Goal: Task Accomplishment & Management: Complete application form

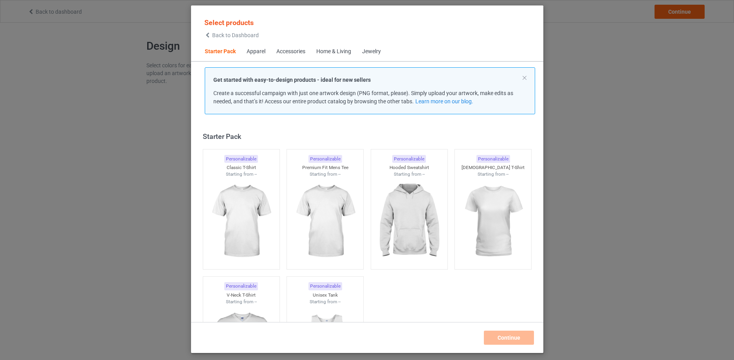
scroll to position [10, 0]
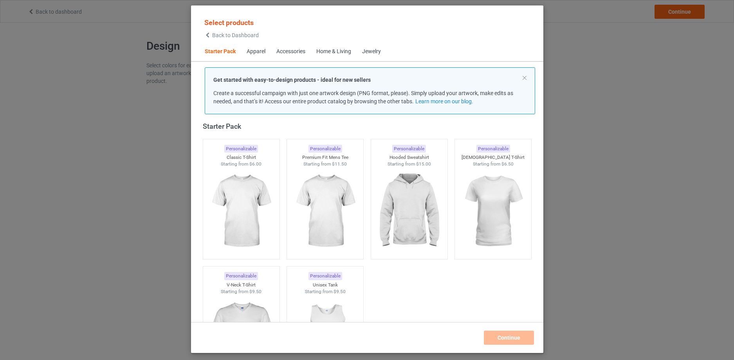
click at [339, 50] on div "Home & Living" at bounding box center [333, 52] width 35 height 8
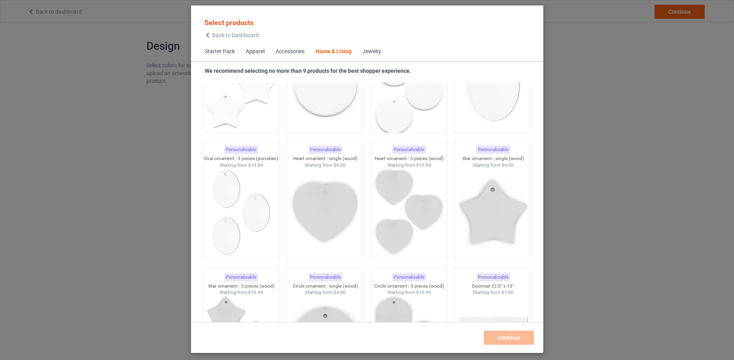
scroll to position [5366, 0]
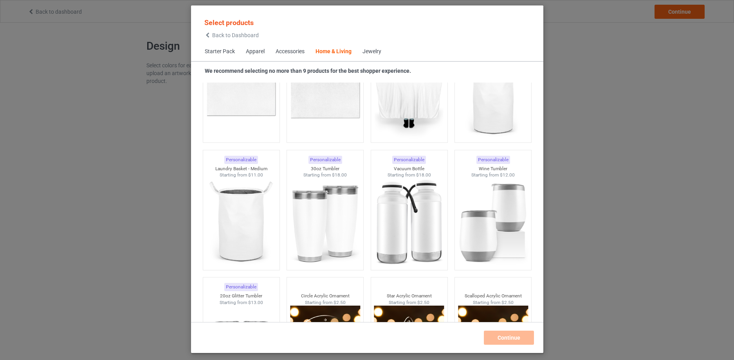
scroll to position [5893, 0]
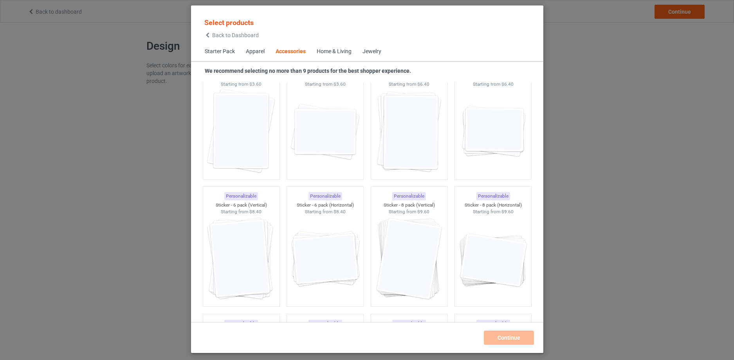
click at [342, 52] on div "Home & Living" at bounding box center [334, 52] width 35 height 8
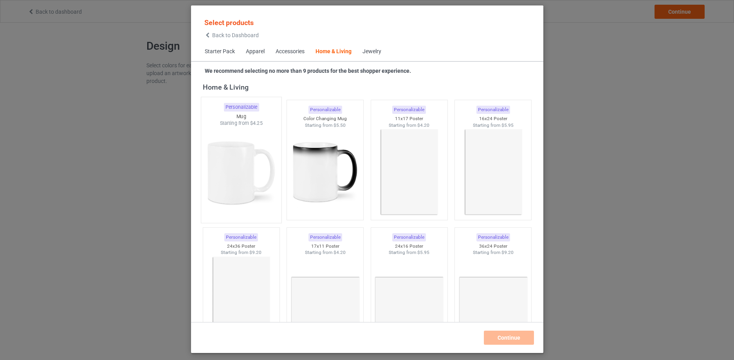
click at [227, 169] on img at bounding box center [241, 173] width 74 height 92
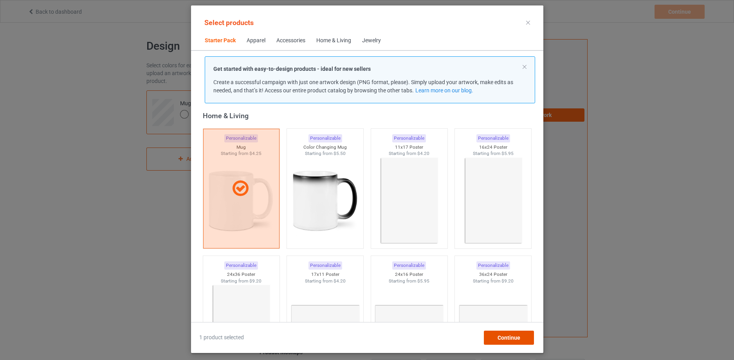
drag, startPoint x: 517, startPoint y: 339, endPoint x: 511, endPoint y: 337, distance: 5.6
click at [517, 338] on span "Continue" at bounding box center [508, 338] width 23 height 6
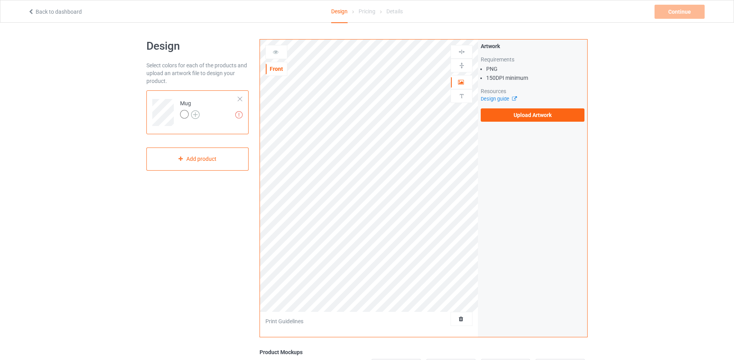
click at [198, 115] on img at bounding box center [195, 114] width 9 height 9
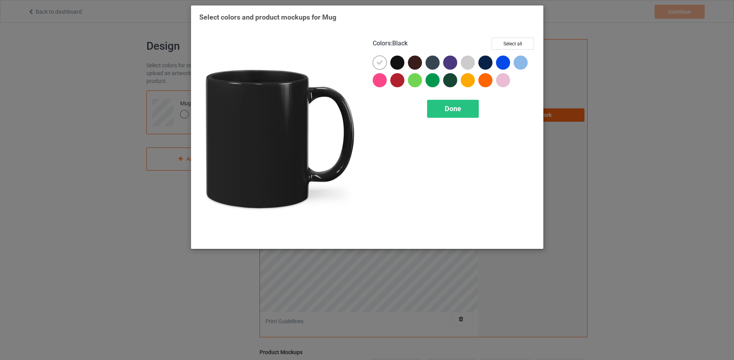
click at [394, 60] on div at bounding box center [397, 63] width 14 height 14
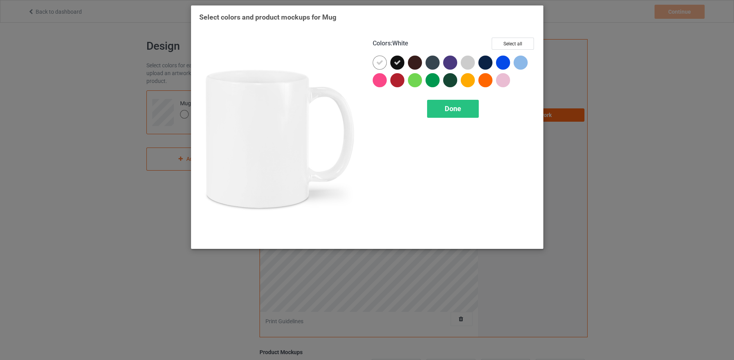
click at [379, 61] on icon at bounding box center [379, 62] width 7 height 7
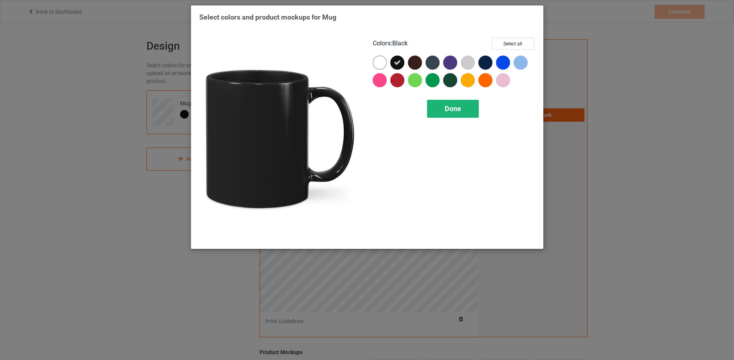
click at [453, 113] on span "Done" at bounding box center [453, 108] width 16 height 8
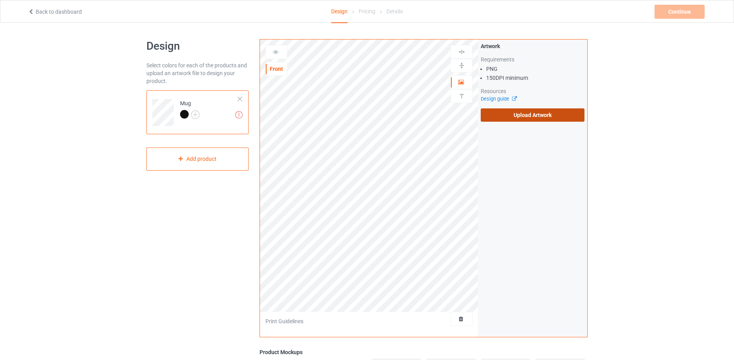
click at [539, 117] on label "Upload Artwork" at bounding box center [533, 114] width 104 height 13
click at [0, 0] on input "Upload Artwork" at bounding box center [0, 0] width 0 height 0
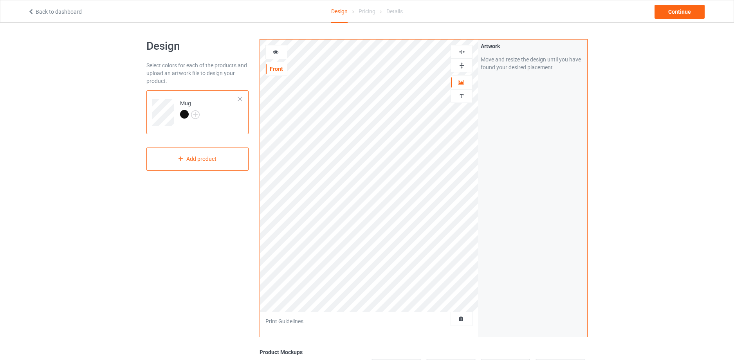
click at [461, 65] on img at bounding box center [461, 65] width 7 height 7
click at [276, 53] on icon at bounding box center [275, 50] width 7 height 5
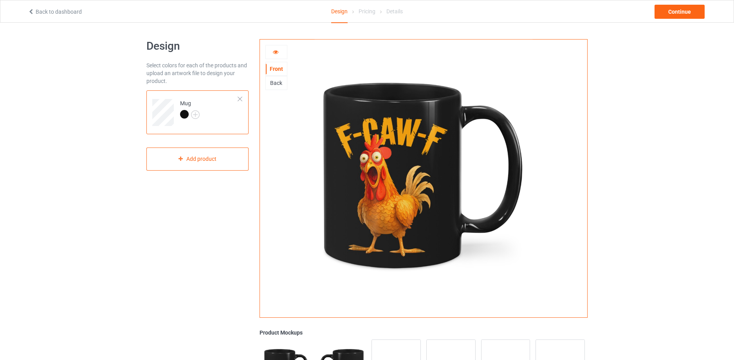
click at [275, 52] on icon at bounding box center [275, 50] width 7 height 5
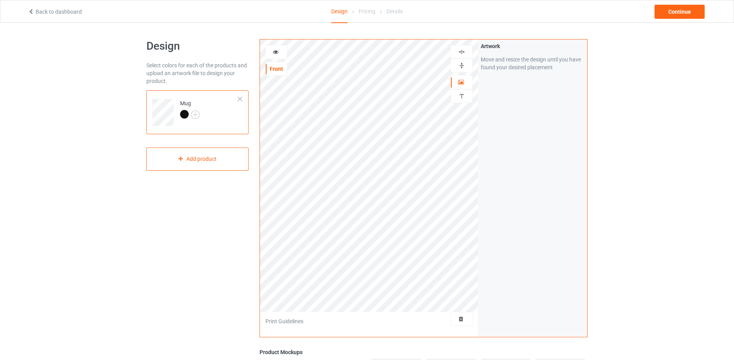
drag, startPoint x: 274, startPoint y: 50, endPoint x: 273, endPoint y: 59, distance: 9.9
click at [274, 49] on icon at bounding box center [275, 50] width 7 height 5
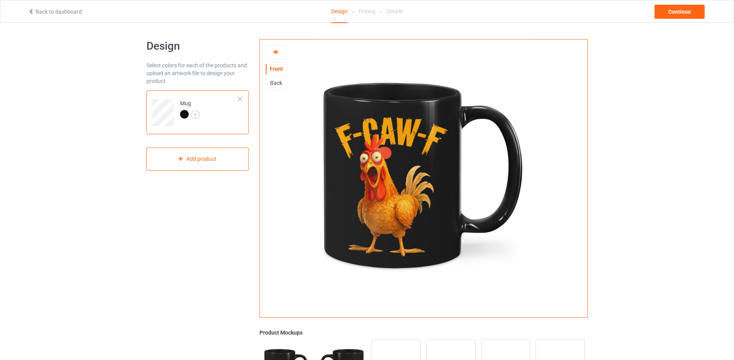
click at [277, 85] on div "Back" at bounding box center [276, 83] width 21 height 8
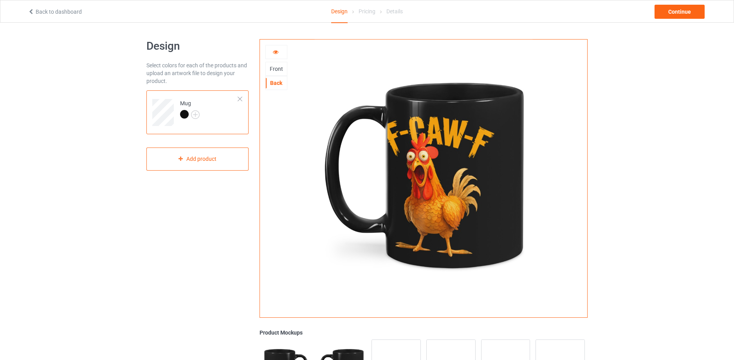
click at [277, 52] on icon at bounding box center [275, 50] width 7 height 5
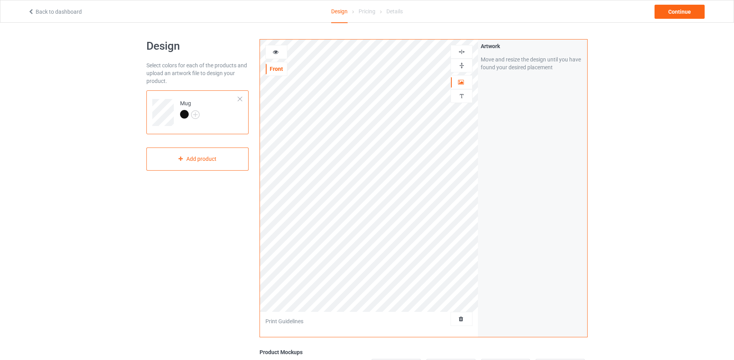
drag, startPoint x: 277, startPoint y: 52, endPoint x: 276, endPoint y: 59, distance: 6.3
click at [277, 52] on icon at bounding box center [275, 50] width 7 height 5
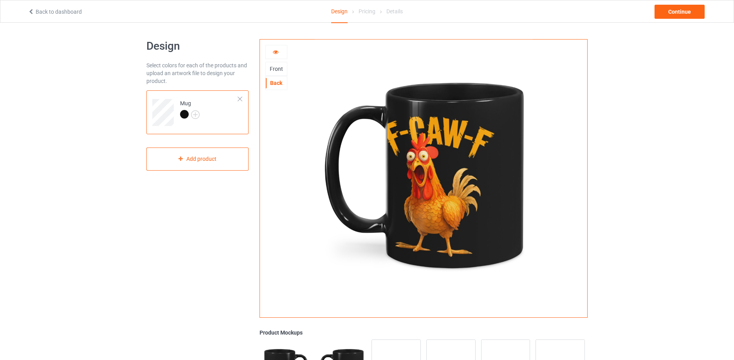
click at [277, 73] on div "Front" at bounding box center [276, 69] width 22 height 14
click at [275, 70] on div "Front" at bounding box center [276, 69] width 21 height 8
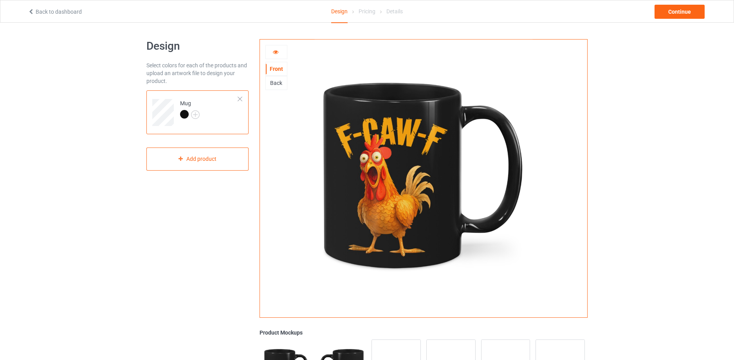
click at [275, 54] on icon at bounding box center [275, 50] width 7 height 5
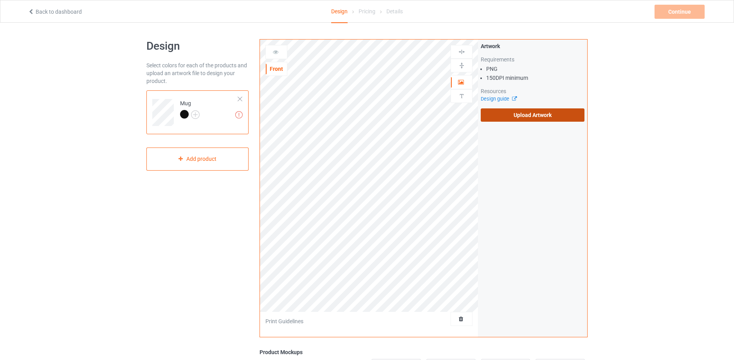
click at [535, 110] on label "Upload Artwork" at bounding box center [533, 114] width 104 height 13
click at [0, 0] on input "Upload Artwork" at bounding box center [0, 0] width 0 height 0
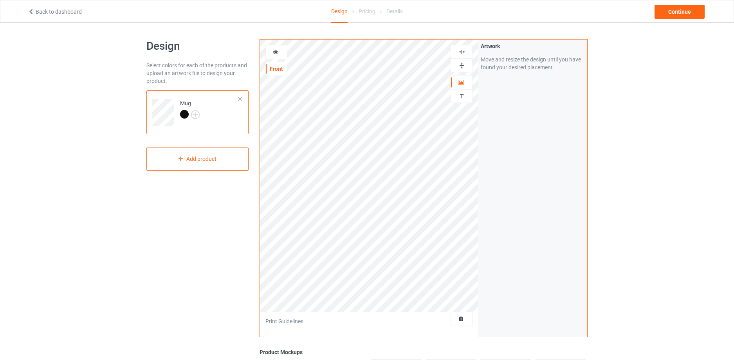
click at [461, 65] on img at bounding box center [461, 65] width 7 height 7
click at [459, 65] on img at bounding box center [461, 65] width 7 height 7
click at [275, 54] on icon at bounding box center [275, 50] width 7 height 5
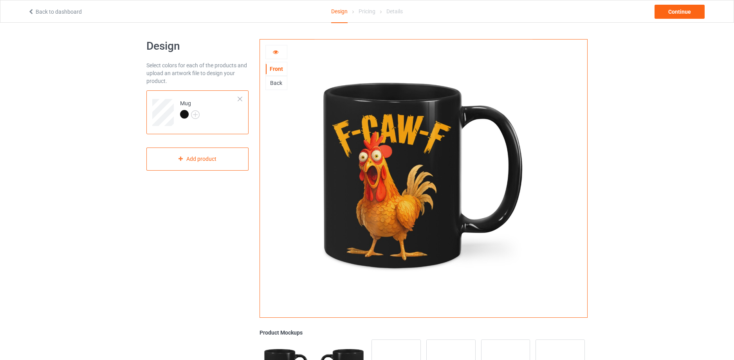
click at [275, 83] on div "Back" at bounding box center [276, 83] width 21 height 8
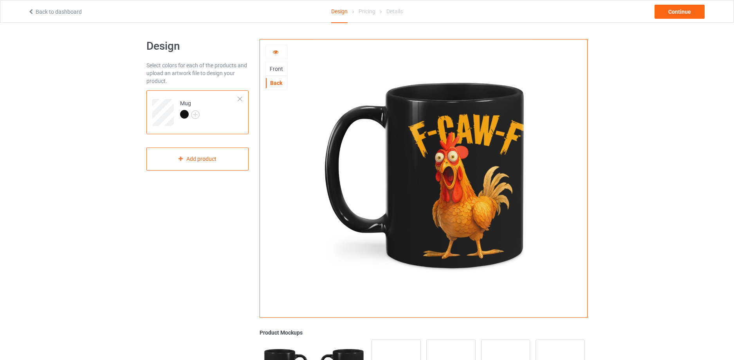
click at [279, 68] on div "Front" at bounding box center [276, 69] width 21 height 8
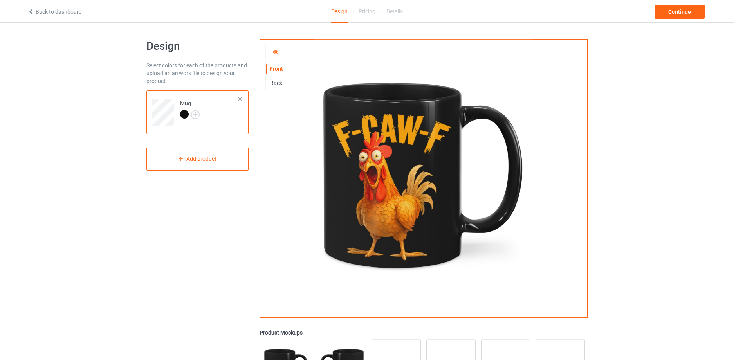
click at [277, 52] on icon at bounding box center [275, 50] width 7 height 5
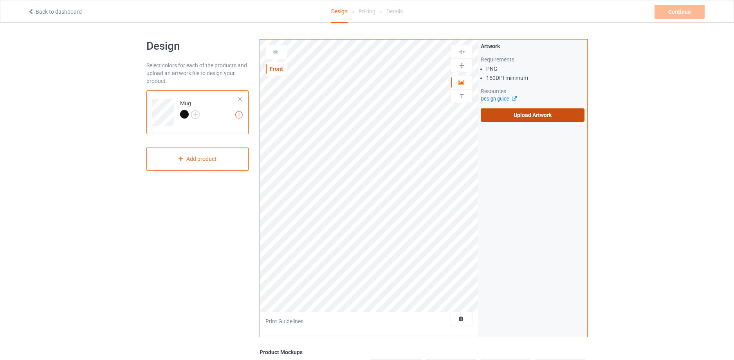
click at [535, 114] on label "Upload Artwork" at bounding box center [533, 114] width 104 height 13
click at [0, 0] on input "Upload Artwork" at bounding box center [0, 0] width 0 height 0
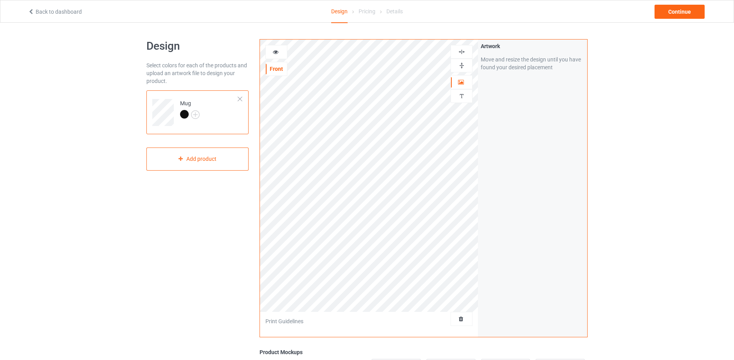
click at [462, 67] on img at bounding box center [461, 65] width 7 height 7
click at [275, 50] on icon at bounding box center [275, 50] width 7 height 5
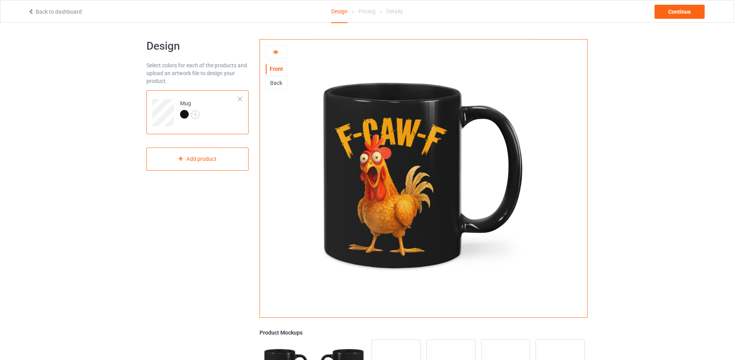
click at [281, 84] on div "Back" at bounding box center [276, 83] width 21 height 8
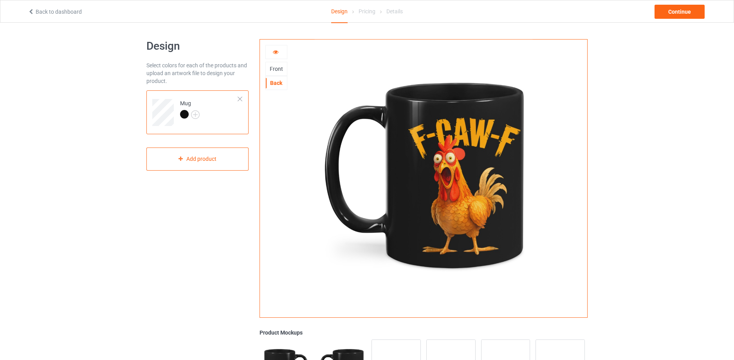
drag, startPoint x: 279, startPoint y: 69, endPoint x: 281, endPoint y: 62, distance: 6.8
click at [279, 69] on div "Front" at bounding box center [276, 69] width 21 height 8
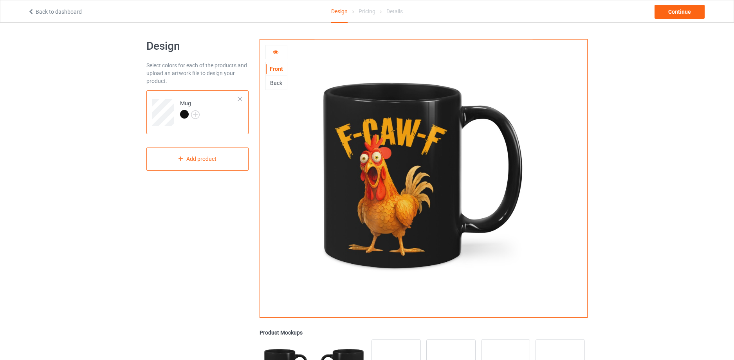
click at [279, 52] on div at bounding box center [276, 52] width 21 height 8
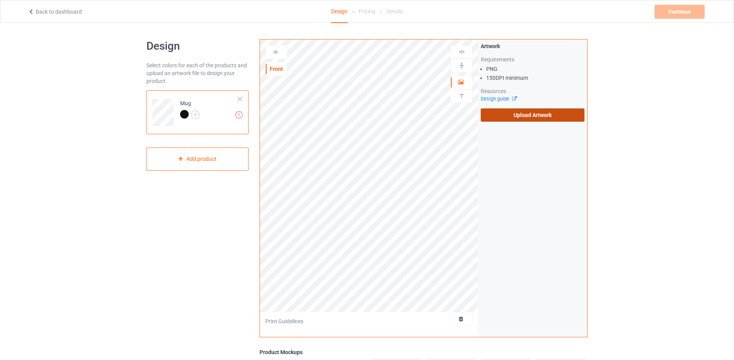
click at [538, 115] on label "Upload Artwork" at bounding box center [533, 114] width 104 height 13
click at [0, 0] on input "Upload Artwork" at bounding box center [0, 0] width 0 height 0
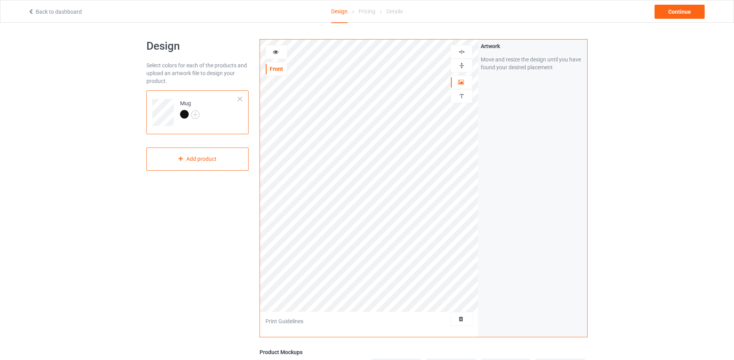
click at [462, 66] on img at bounding box center [461, 65] width 7 height 7
click at [276, 51] on icon at bounding box center [275, 50] width 7 height 5
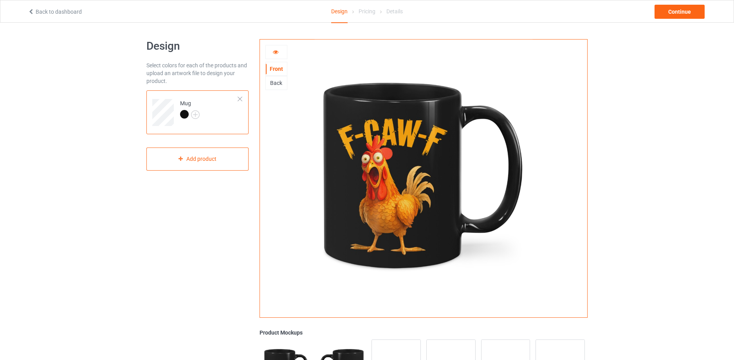
click at [275, 84] on div "Back" at bounding box center [276, 83] width 21 height 8
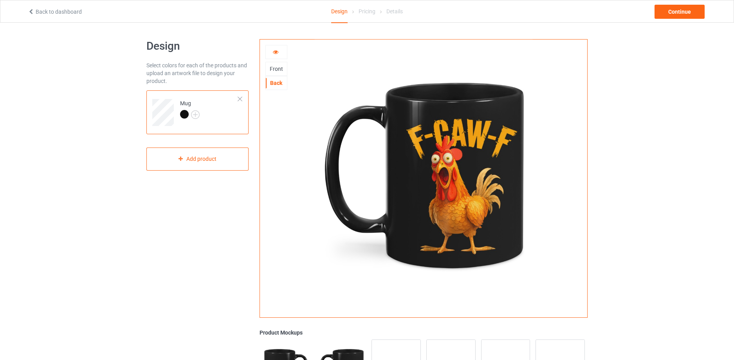
click at [280, 67] on div "Front" at bounding box center [276, 69] width 21 height 8
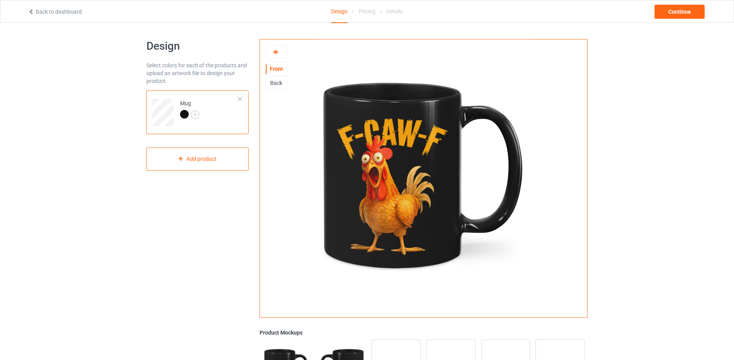
click at [274, 50] on icon at bounding box center [275, 50] width 7 height 5
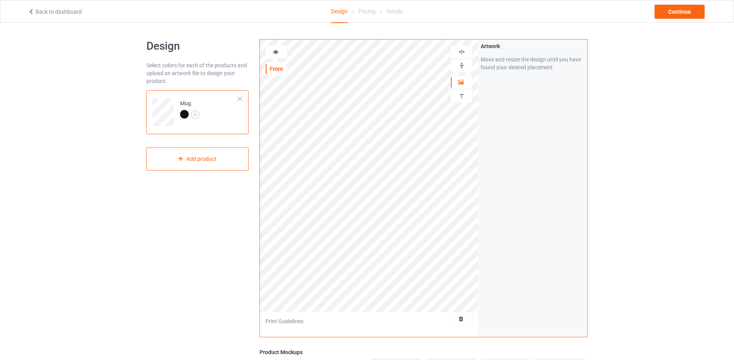
click at [277, 52] on icon at bounding box center [275, 50] width 7 height 5
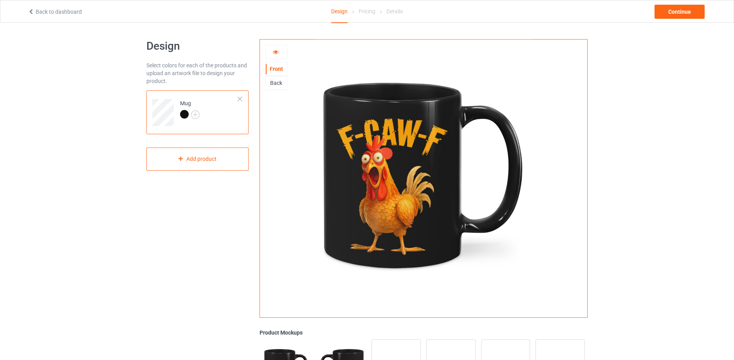
click at [277, 52] on icon at bounding box center [275, 50] width 7 height 5
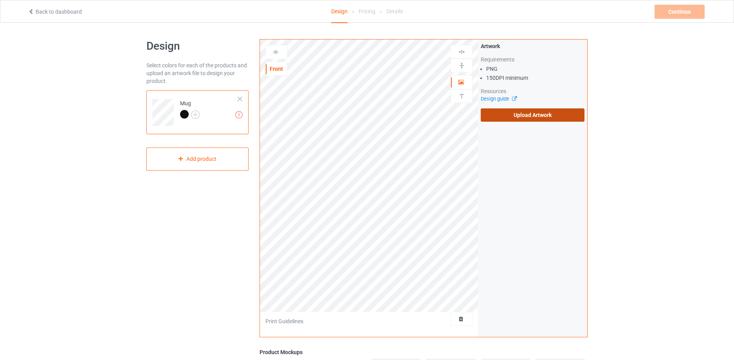
click at [550, 115] on label "Upload Artwork" at bounding box center [533, 114] width 104 height 13
click at [0, 0] on input "Upload Artwork" at bounding box center [0, 0] width 0 height 0
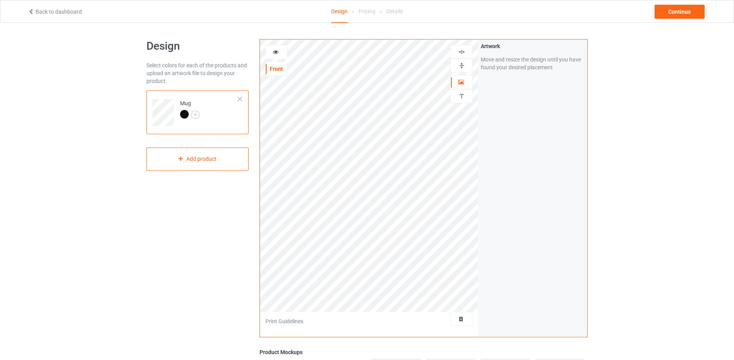
click at [459, 66] on img at bounding box center [461, 65] width 7 height 7
click at [274, 51] on icon at bounding box center [275, 50] width 7 height 5
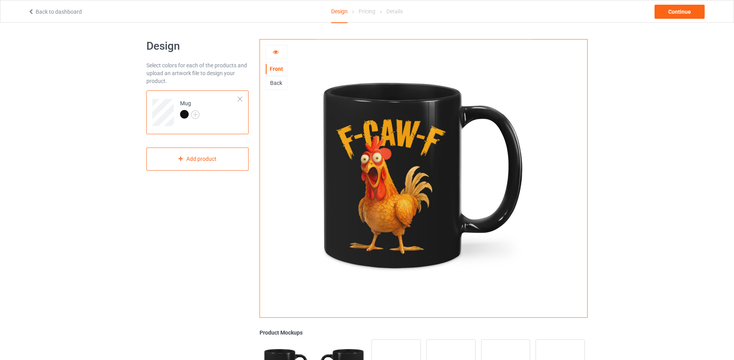
click at [274, 84] on div "Back" at bounding box center [276, 83] width 21 height 8
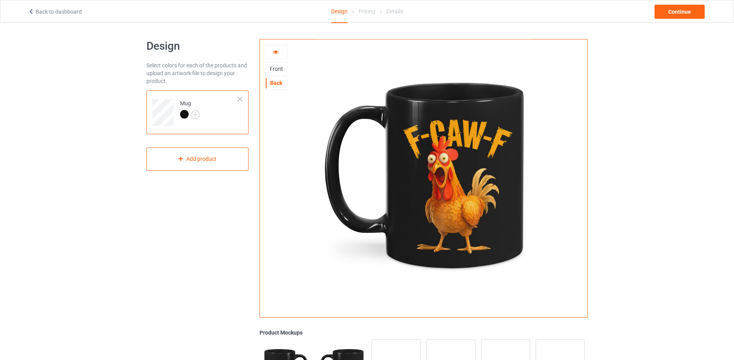
click at [279, 71] on div "Front" at bounding box center [276, 69] width 21 height 8
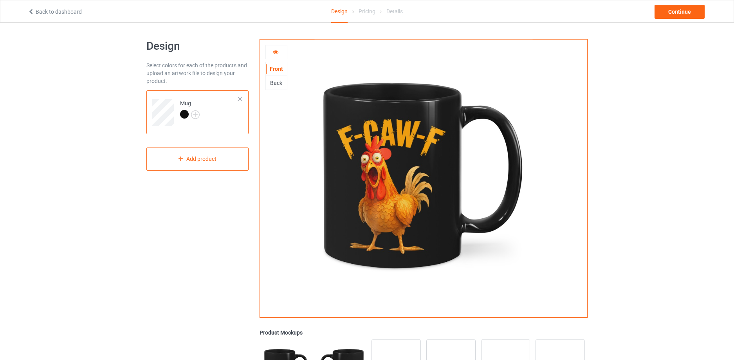
click at [276, 52] on icon at bounding box center [275, 50] width 7 height 5
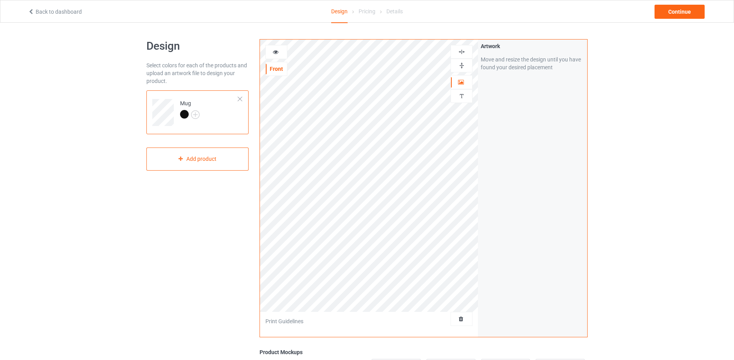
click at [462, 64] on img at bounding box center [461, 65] width 7 height 7
click at [276, 51] on icon at bounding box center [275, 50] width 7 height 5
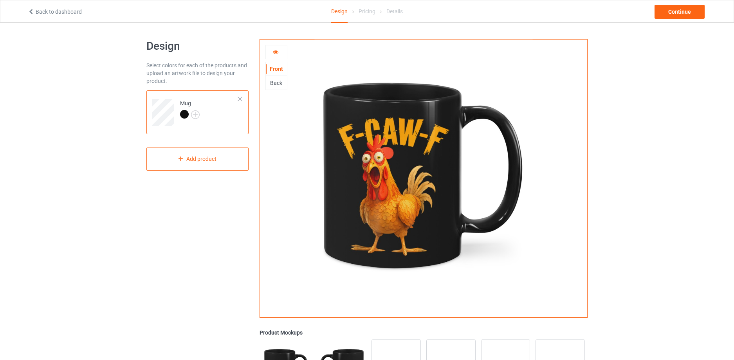
click at [275, 85] on div "Back" at bounding box center [276, 83] width 21 height 8
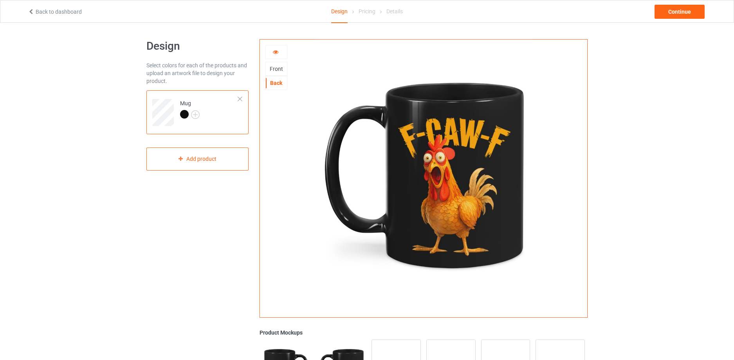
click at [277, 68] on div "Front" at bounding box center [276, 69] width 21 height 8
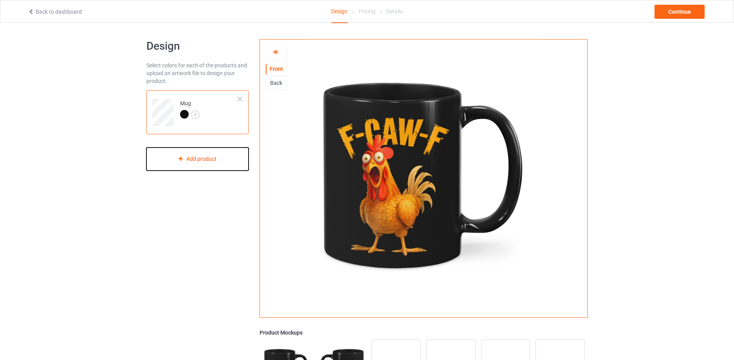
click at [211, 160] on div "Add product" at bounding box center [197, 159] width 102 height 23
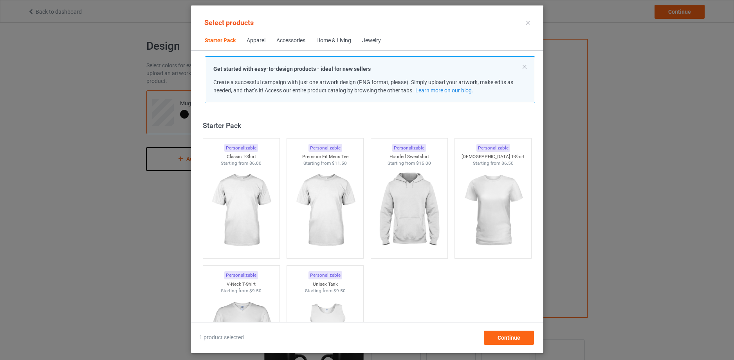
scroll to position [10, 0]
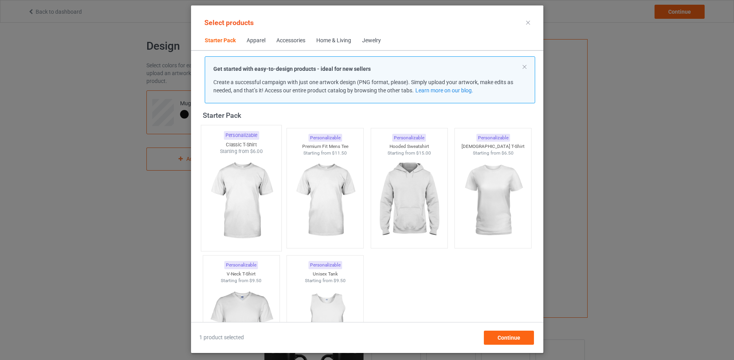
click at [243, 170] on img at bounding box center [241, 201] width 74 height 92
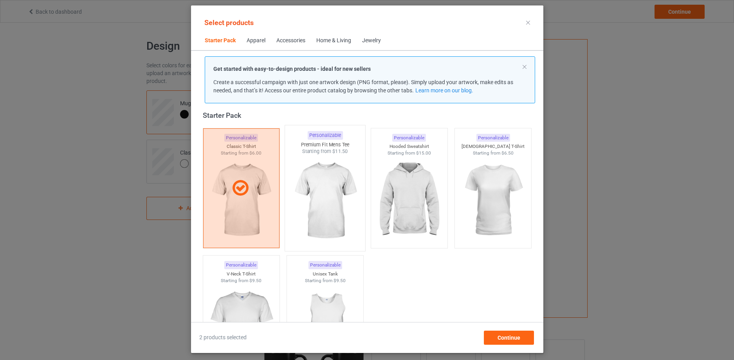
click at [327, 173] on img at bounding box center [325, 201] width 74 height 92
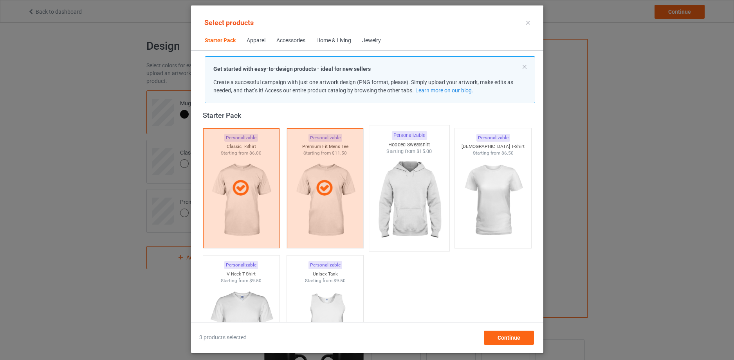
click at [412, 177] on img at bounding box center [409, 201] width 74 height 92
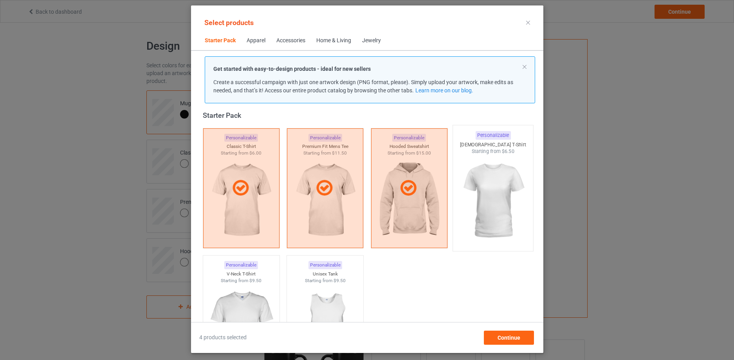
click at [498, 180] on img at bounding box center [493, 201] width 74 height 92
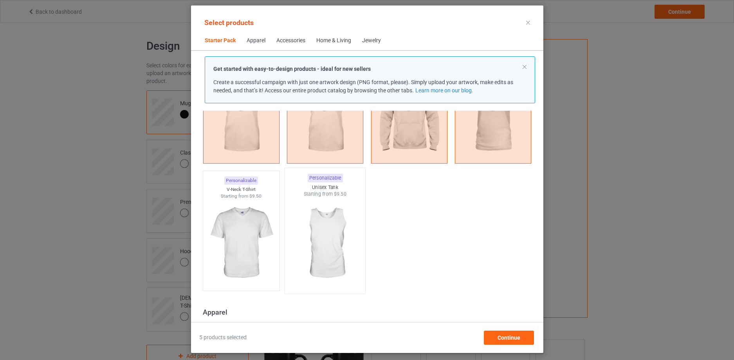
scroll to position [95, 0]
click at [321, 220] on img at bounding box center [325, 243] width 74 height 92
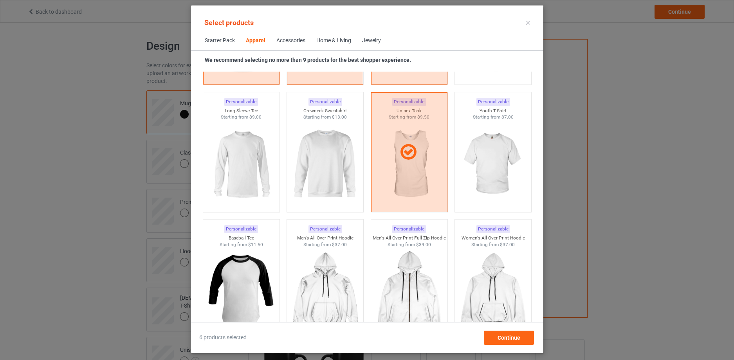
scroll to position [571, 0]
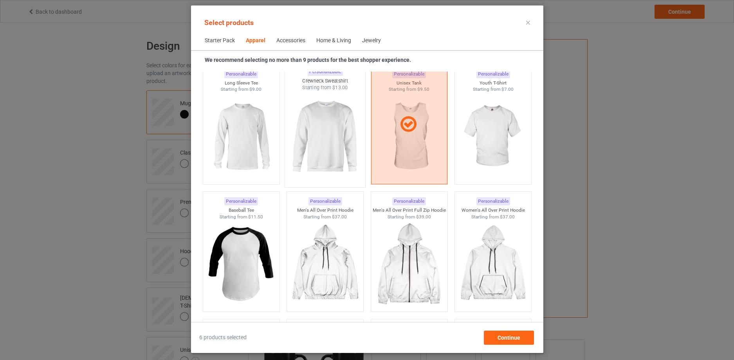
click at [328, 142] on img at bounding box center [325, 137] width 74 height 92
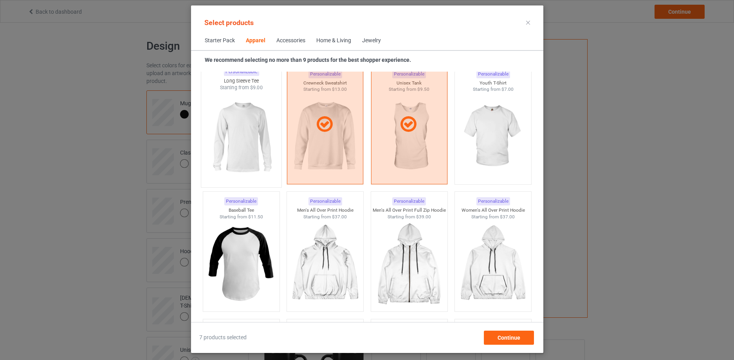
click at [247, 137] on img at bounding box center [241, 137] width 74 height 92
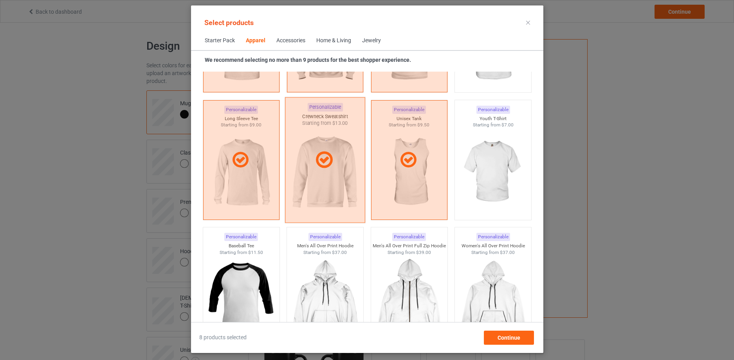
scroll to position [505, 0]
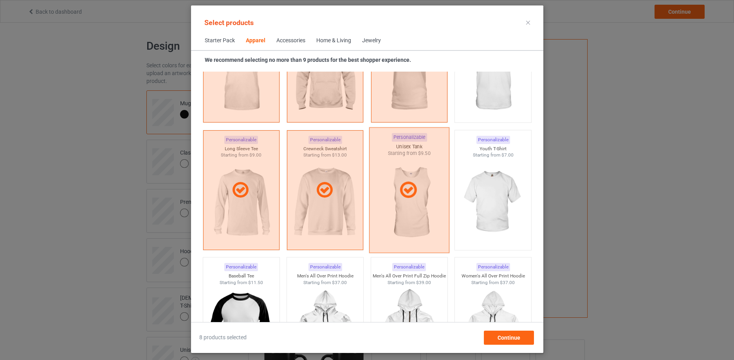
click at [416, 175] on div at bounding box center [409, 190] width 80 height 126
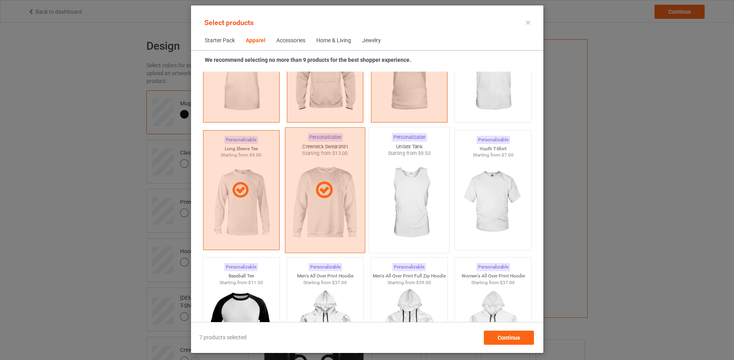
click at [326, 178] on div at bounding box center [325, 190] width 80 height 126
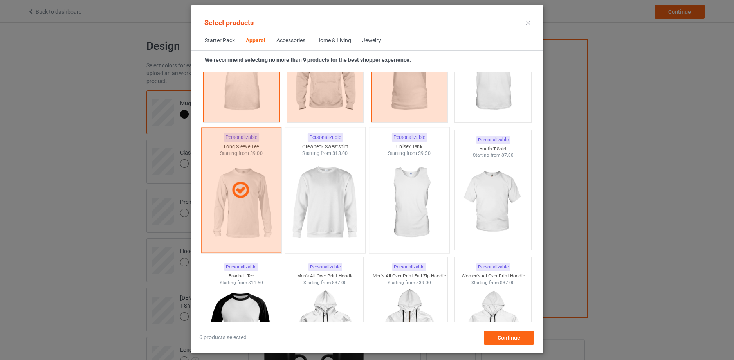
click at [245, 183] on icon at bounding box center [240, 190] width 23 height 20
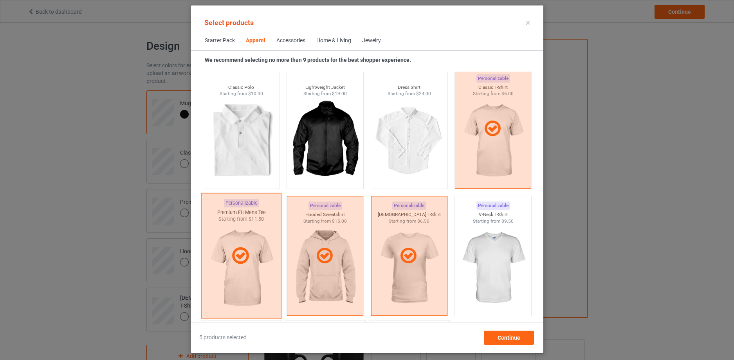
scroll to position [312, 0]
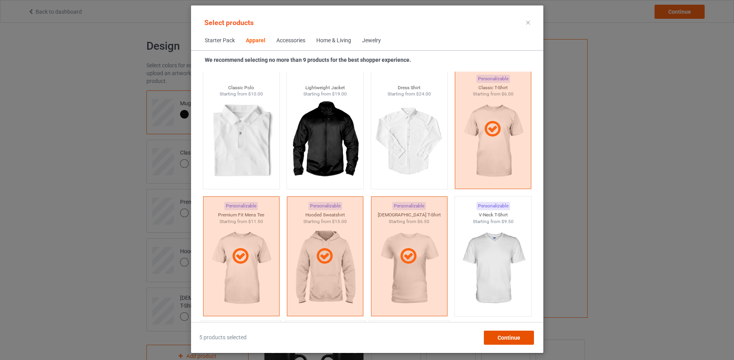
click at [513, 337] on span "Continue" at bounding box center [508, 338] width 23 height 6
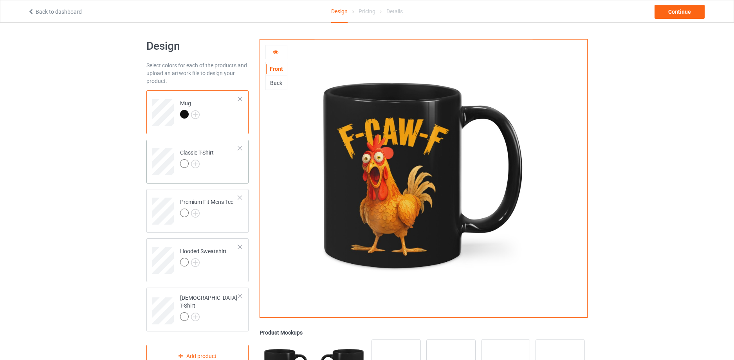
click at [209, 161] on div at bounding box center [197, 164] width 34 height 11
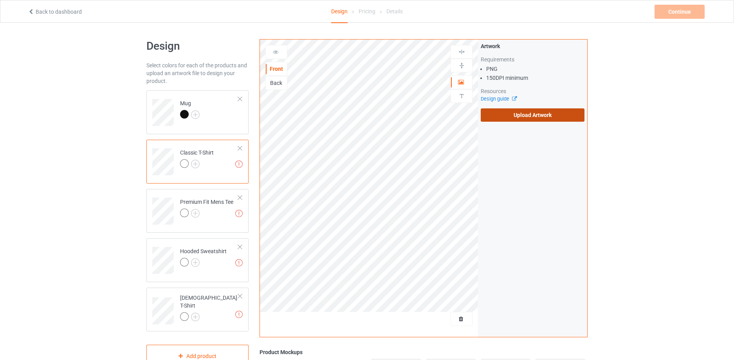
click at [543, 120] on label "Upload Artwork" at bounding box center [533, 114] width 104 height 13
click at [0, 0] on input "Upload Artwork" at bounding box center [0, 0] width 0 height 0
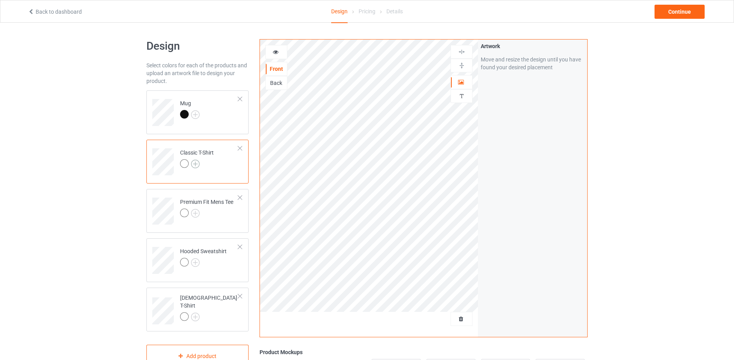
click at [195, 161] on img at bounding box center [195, 164] width 9 height 9
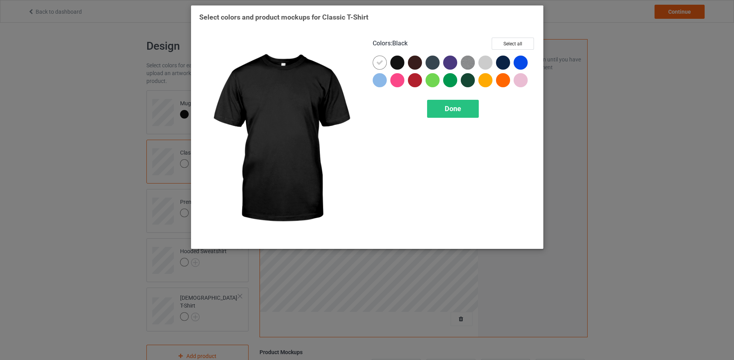
click at [396, 63] on div at bounding box center [397, 63] width 14 height 14
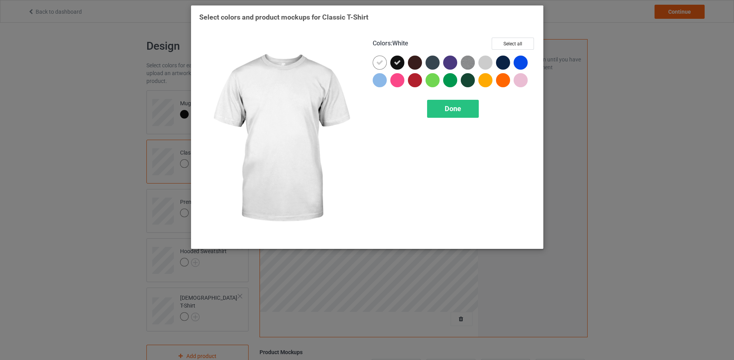
click at [376, 62] on icon at bounding box center [379, 62] width 7 height 7
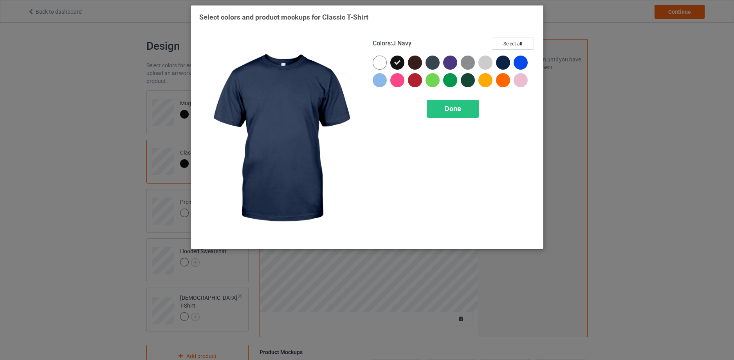
click at [504, 60] on div at bounding box center [503, 63] width 14 height 14
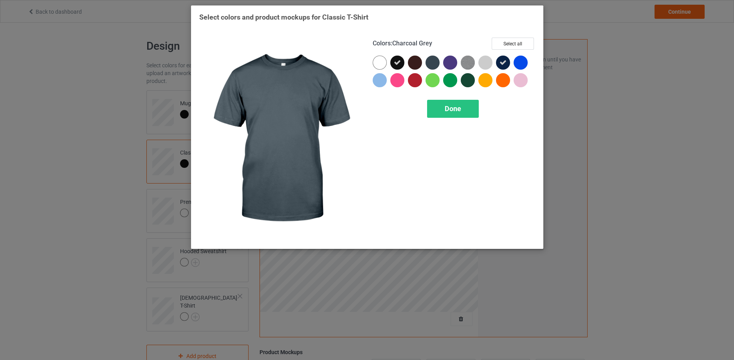
drag, startPoint x: 438, startPoint y: 60, endPoint x: 427, endPoint y: 59, distance: 11.0
click at [436, 60] on div at bounding box center [432, 63] width 14 height 14
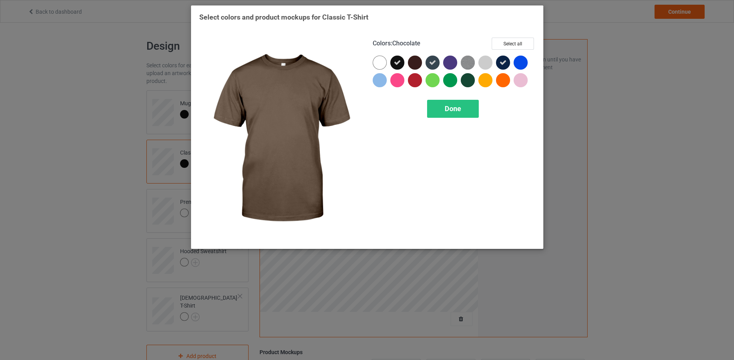
click at [417, 59] on div at bounding box center [415, 63] width 14 height 14
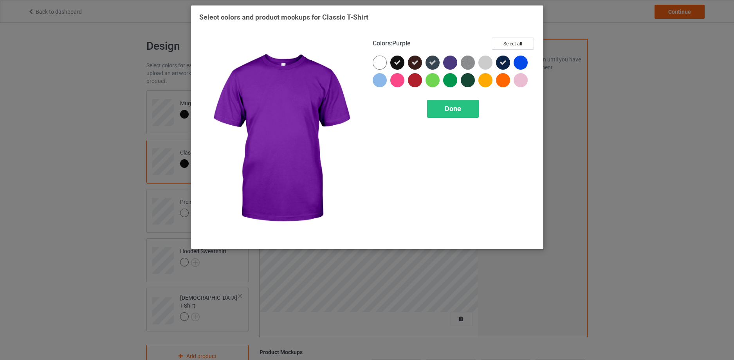
click at [454, 59] on div at bounding box center [450, 63] width 14 height 14
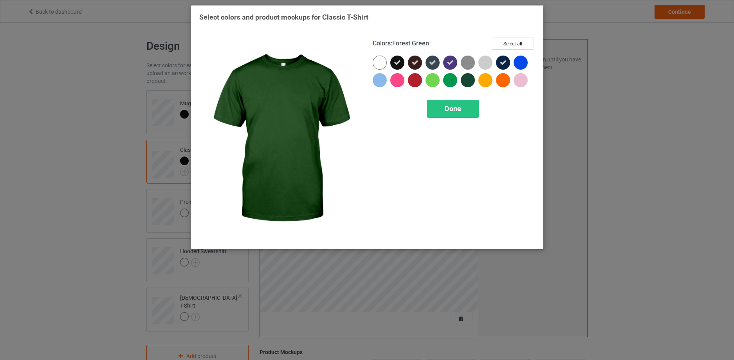
click at [468, 80] on div at bounding box center [468, 80] width 14 height 14
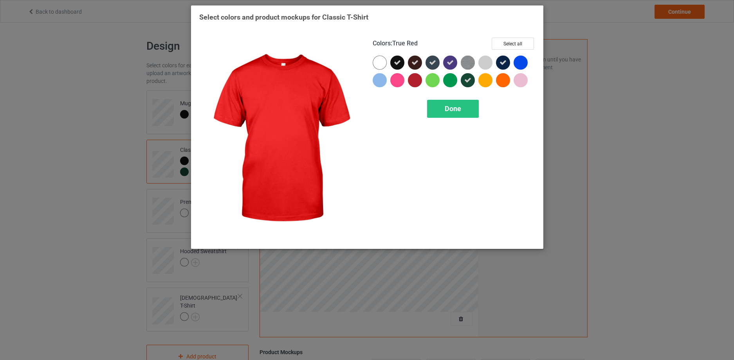
click at [418, 77] on div at bounding box center [415, 80] width 14 height 14
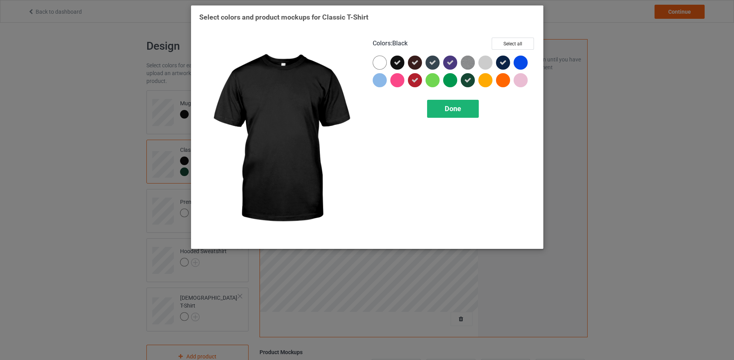
click at [440, 110] on div "Done" at bounding box center [453, 109] width 52 height 18
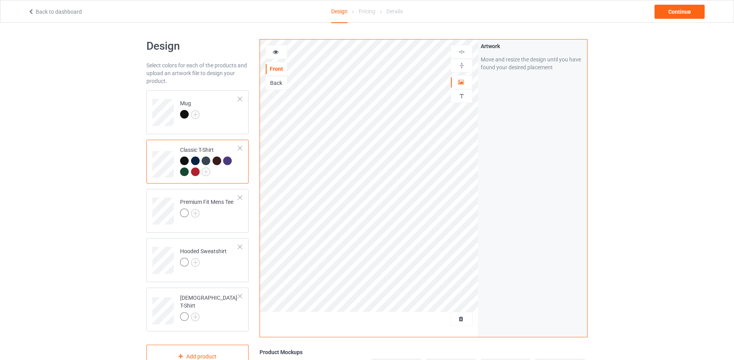
click at [194, 159] on div at bounding box center [195, 161] width 9 height 9
click at [206, 160] on div at bounding box center [206, 161] width 9 height 9
click at [214, 159] on div at bounding box center [216, 161] width 9 height 9
click at [216, 160] on div at bounding box center [216, 161] width 9 height 9
click at [229, 160] on div at bounding box center [227, 161] width 9 height 9
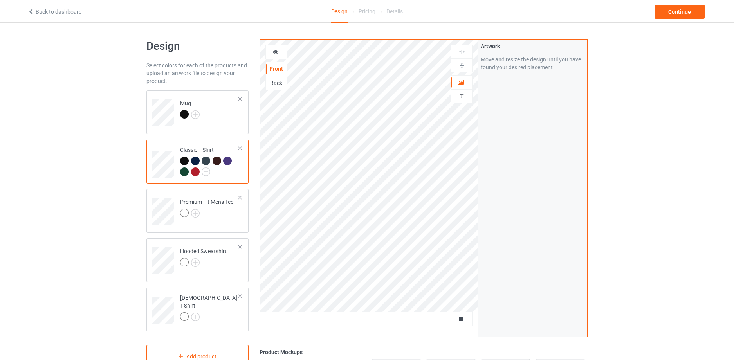
click at [229, 160] on div at bounding box center [227, 161] width 9 height 9
click at [184, 169] on div at bounding box center [184, 171] width 9 height 9
click at [195, 171] on div at bounding box center [195, 171] width 9 height 9
click at [208, 171] on img at bounding box center [206, 171] width 9 height 9
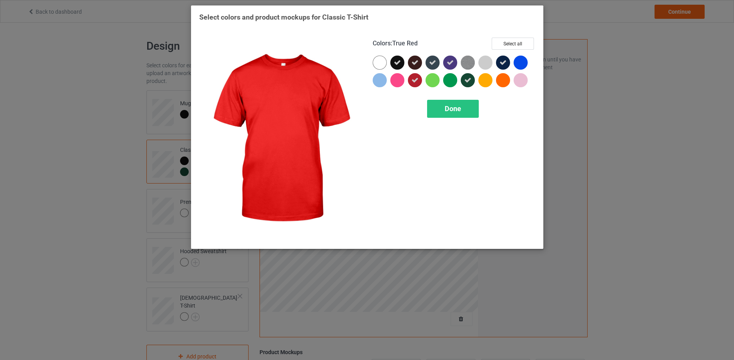
click at [414, 83] on icon at bounding box center [414, 80] width 7 height 7
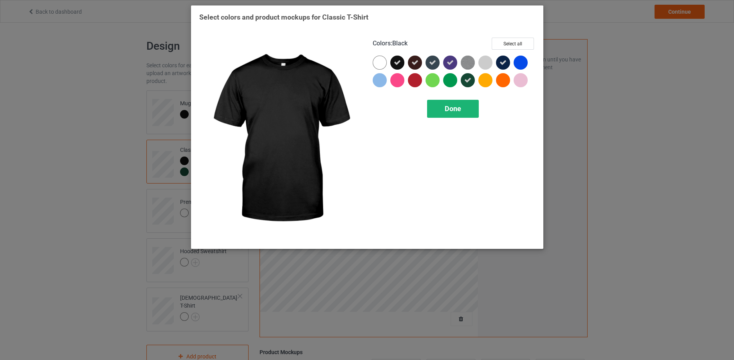
click at [434, 109] on div "Done" at bounding box center [453, 109] width 52 height 18
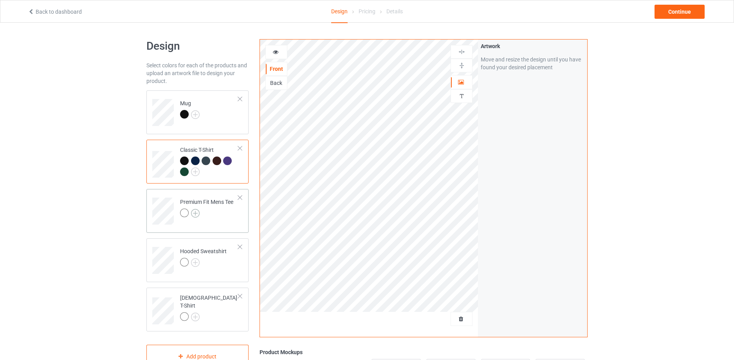
click at [195, 211] on img at bounding box center [195, 213] width 9 height 9
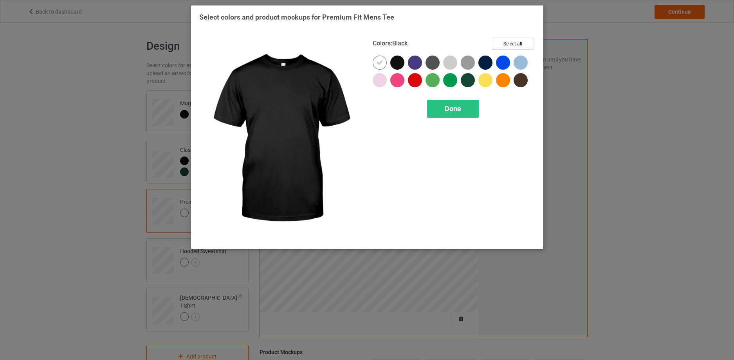
drag, startPoint x: 397, startPoint y: 60, endPoint x: 391, endPoint y: 59, distance: 5.7
click at [397, 60] on div at bounding box center [397, 63] width 14 height 14
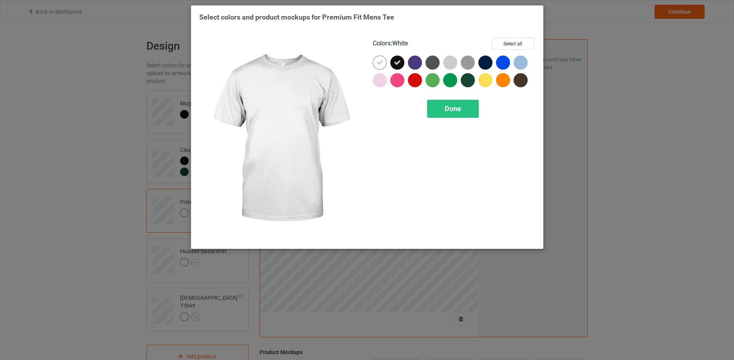
click at [378, 58] on div at bounding box center [380, 63] width 14 height 14
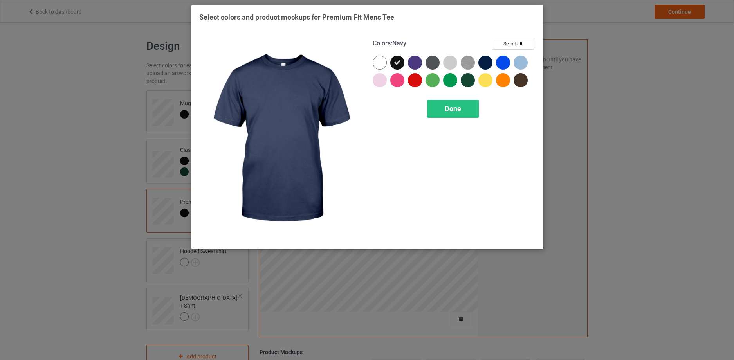
click at [486, 59] on div at bounding box center [485, 63] width 14 height 14
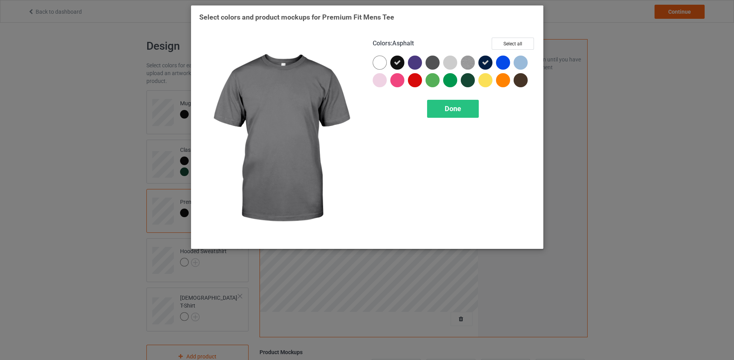
click at [434, 58] on div at bounding box center [432, 63] width 14 height 14
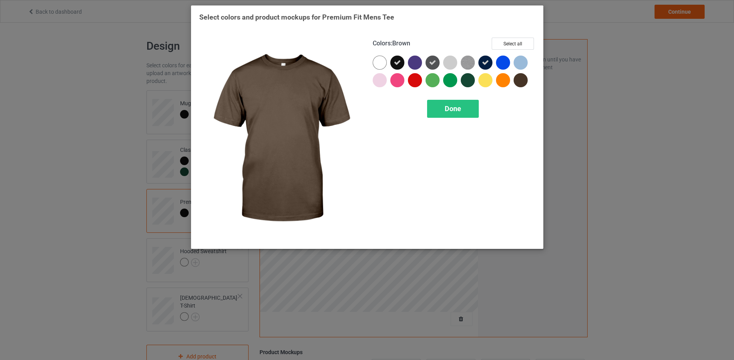
click at [522, 79] on div at bounding box center [520, 80] width 14 height 14
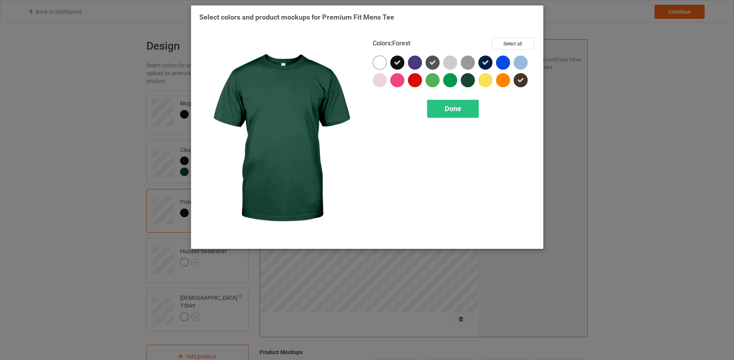
click at [470, 82] on div at bounding box center [468, 80] width 14 height 14
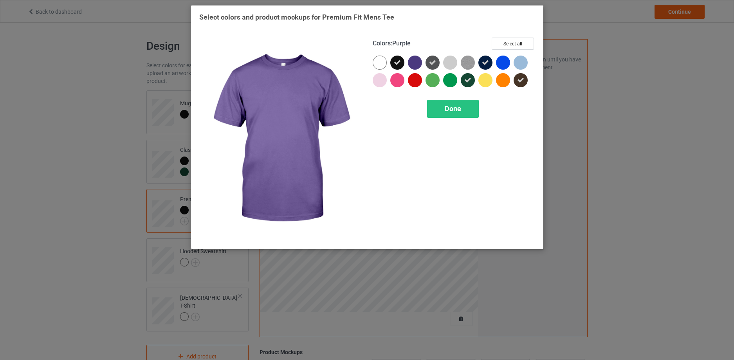
drag, startPoint x: 414, startPoint y: 60, endPoint x: 407, endPoint y: 59, distance: 7.6
click at [414, 60] on div at bounding box center [415, 63] width 14 height 14
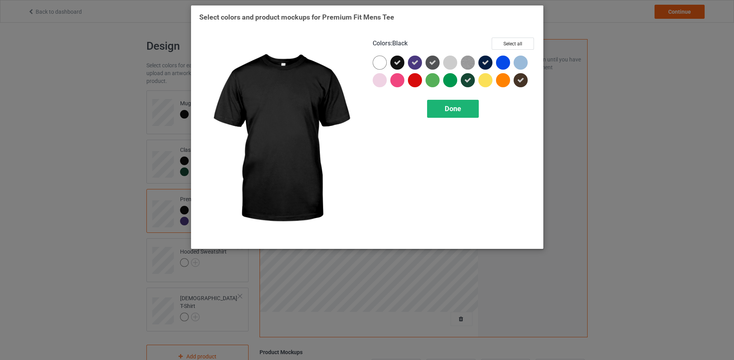
click at [454, 111] on span "Done" at bounding box center [453, 108] width 16 height 8
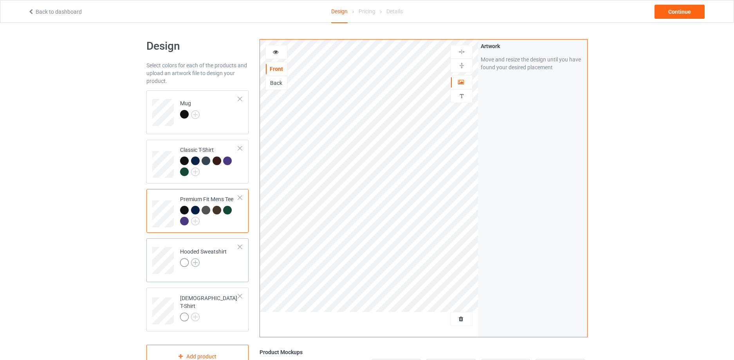
click at [196, 261] on img at bounding box center [195, 262] width 9 height 9
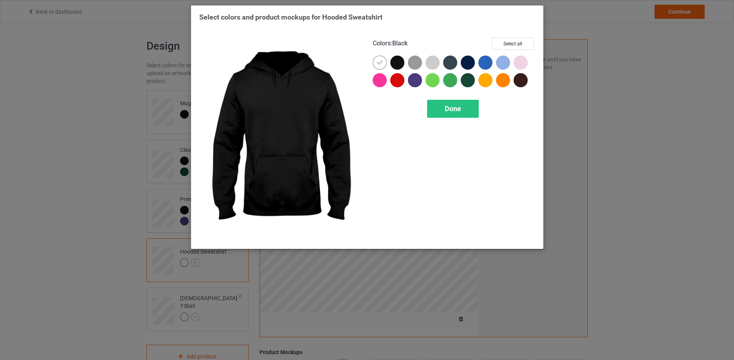
click at [400, 61] on div at bounding box center [397, 63] width 14 height 14
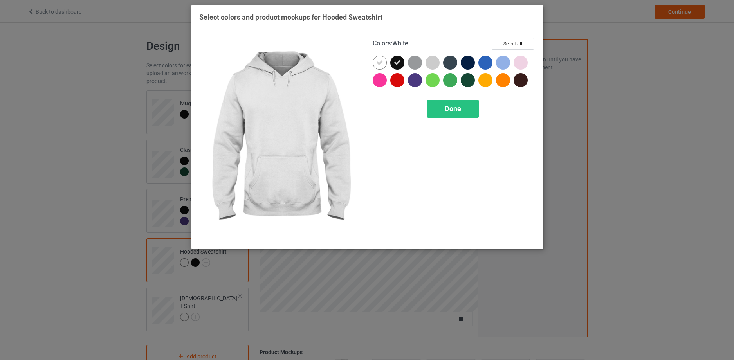
click at [379, 60] on icon at bounding box center [379, 62] width 7 height 7
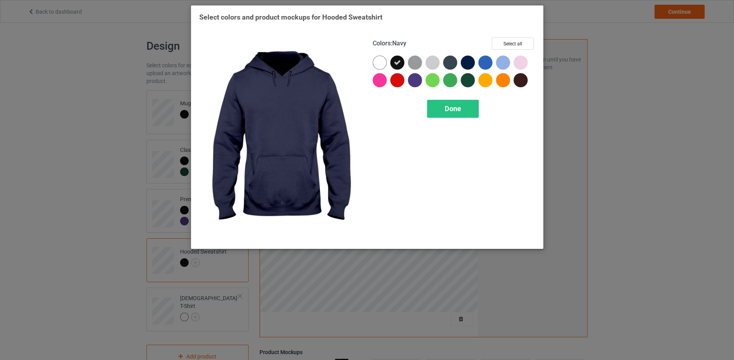
drag, startPoint x: 470, startPoint y: 63, endPoint x: 450, endPoint y: 58, distance: 21.4
click at [468, 63] on div at bounding box center [468, 63] width 14 height 14
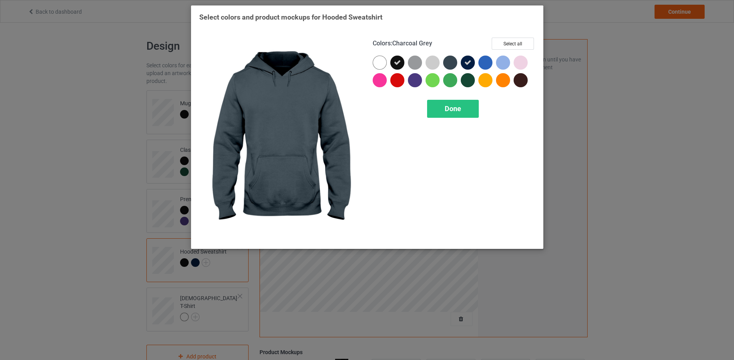
click at [450, 59] on div at bounding box center [450, 63] width 14 height 14
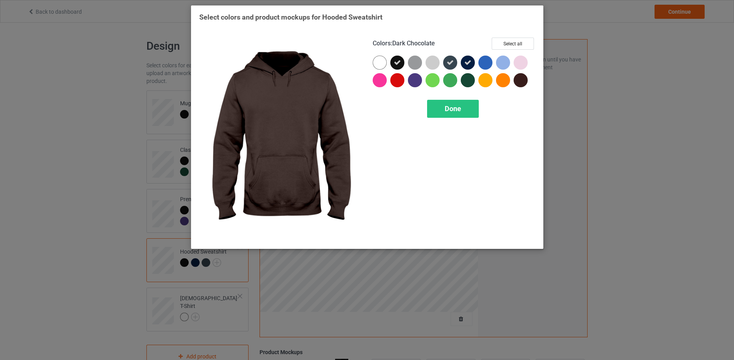
drag, startPoint x: 524, startPoint y: 79, endPoint x: 498, endPoint y: 96, distance: 31.3
click at [524, 81] on div at bounding box center [520, 80] width 14 height 14
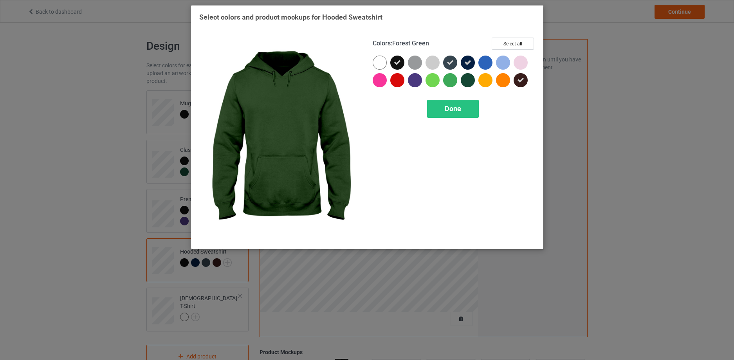
click at [469, 82] on div at bounding box center [468, 80] width 14 height 14
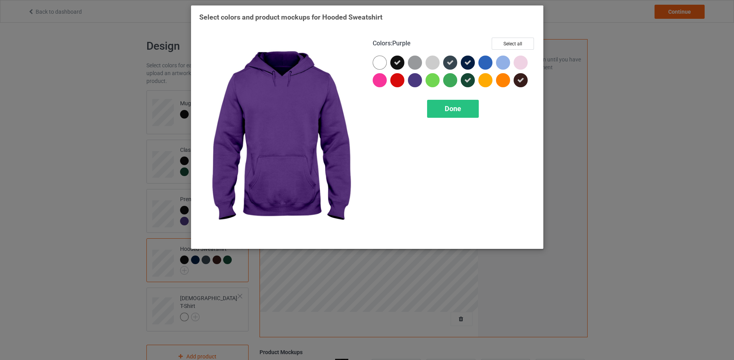
click at [417, 82] on div at bounding box center [415, 80] width 14 height 14
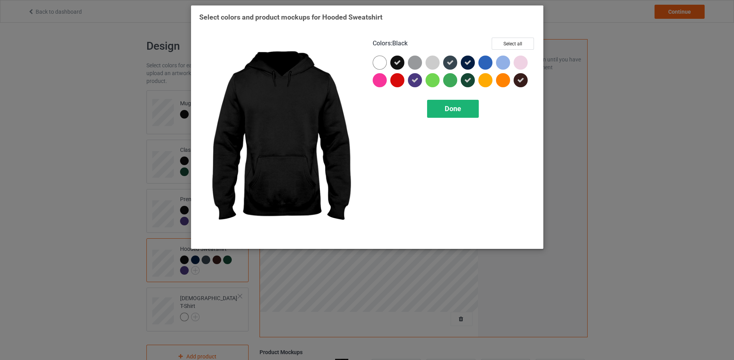
click at [466, 115] on div "Done" at bounding box center [453, 109] width 52 height 18
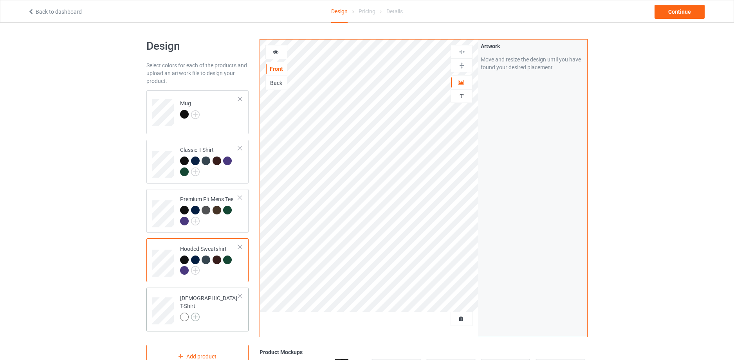
click at [198, 313] on img at bounding box center [195, 317] width 9 height 9
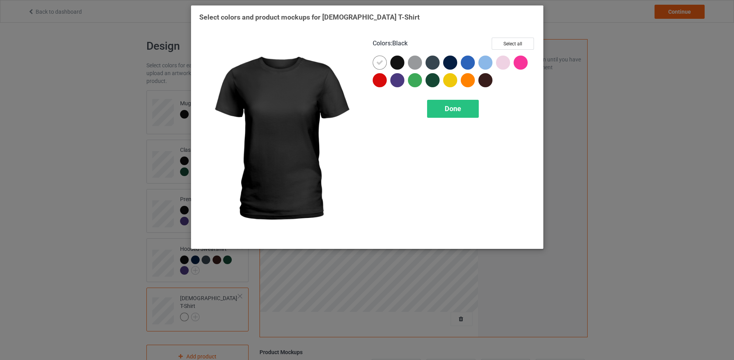
click at [400, 59] on div at bounding box center [397, 63] width 14 height 14
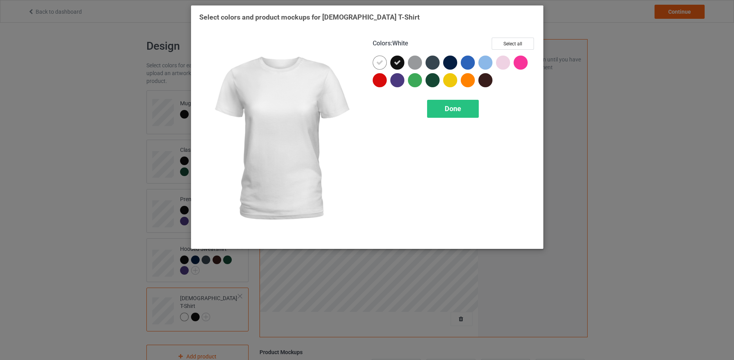
click at [382, 61] on icon at bounding box center [379, 62] width 7 height 7
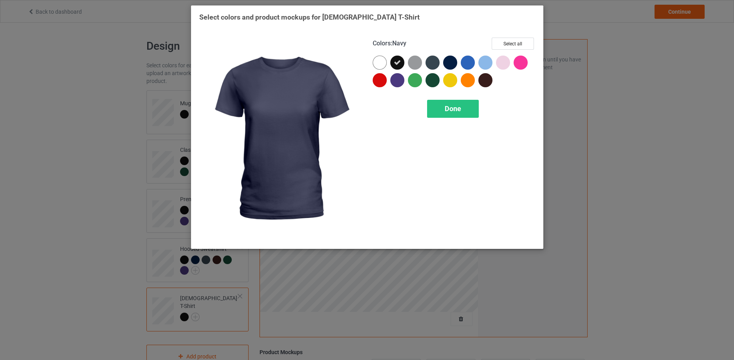
click at [450, 60] on div at bounding box center [450, 63] width 14 height 14
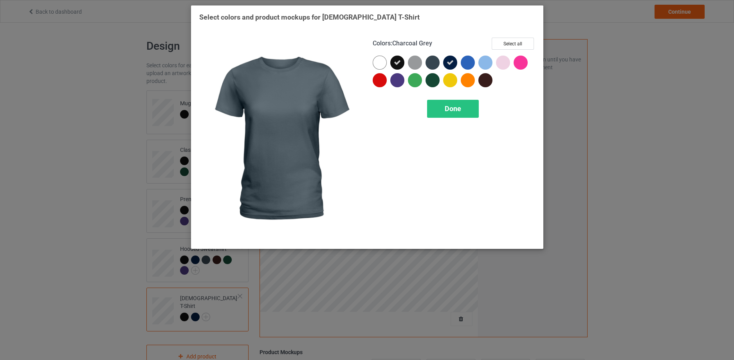
click at [434, 59] on div at bounding box center [432, 63] width 14 height 14
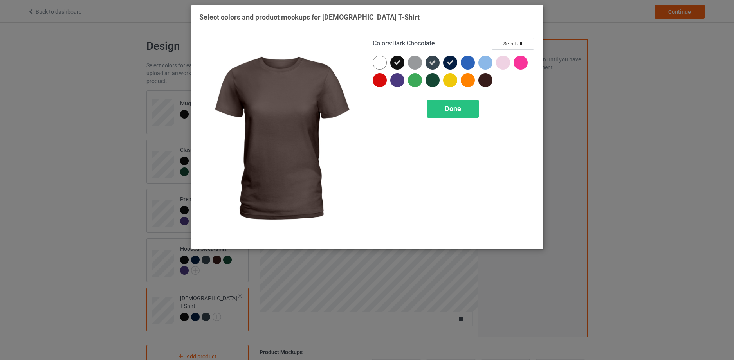
drag, startPoint x: 487, startPoint y: 81, endPoint x: 434, endPoint y: 82, distance: 53.6
click at [485, 81] on div at bounding box center [485, 80] width 14 height 14
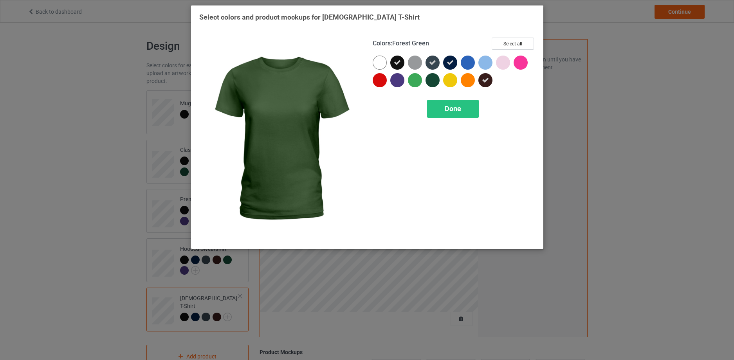
click at [431, 81] on div at bounding box center [432, 80] width 14 height 14
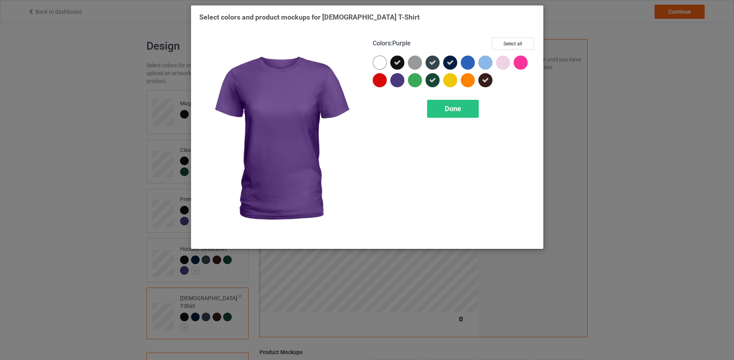
click at [395, 84] on div at bounding box center [397, 80] width 14 height 14
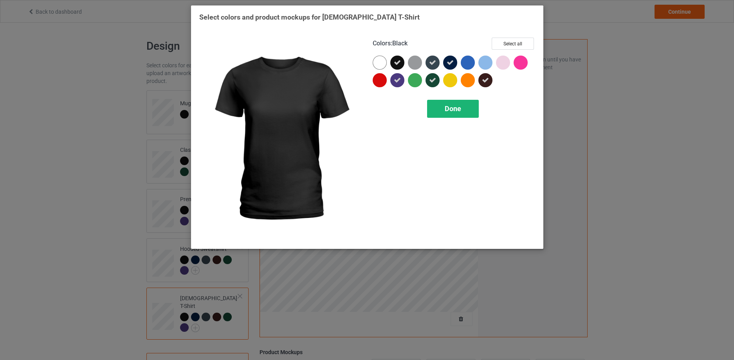
click at [456, 112] on span "Done" at bounding box center [453, 108] width 16 height 8
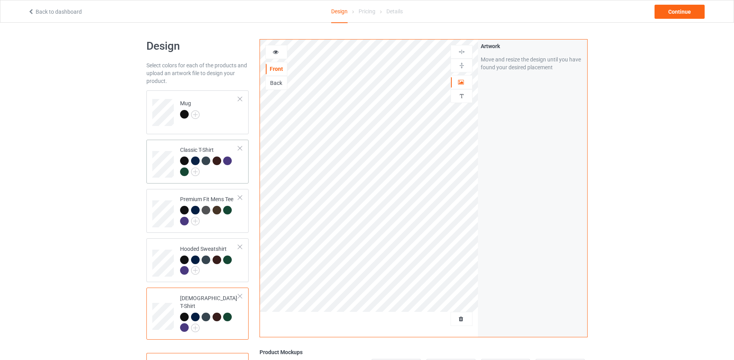
click at [242, 175] on td "Classic T-Shirt" at bounding box center [209, 162] width 67 height 38
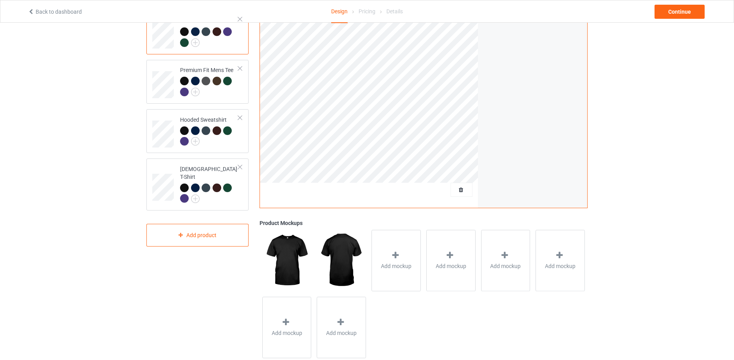
scroll to position [135, 0]
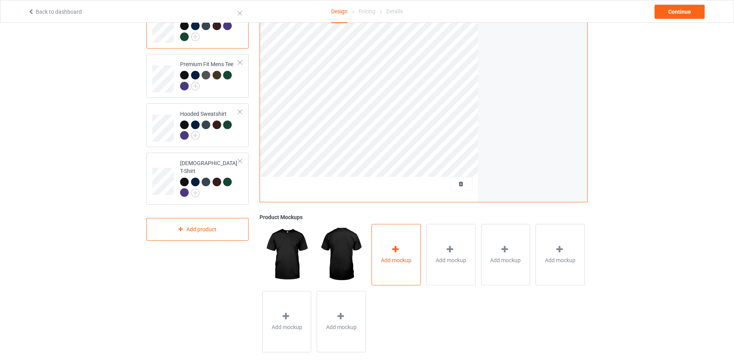
click at [396, 248] on icon at bounding box center [396, 249] width 10 height 8
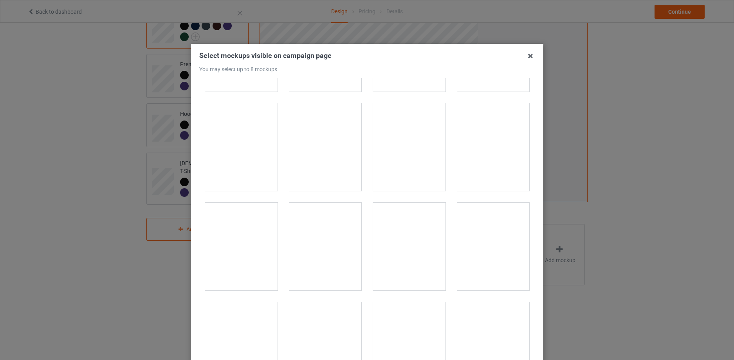
scroll to position [6244, 0]
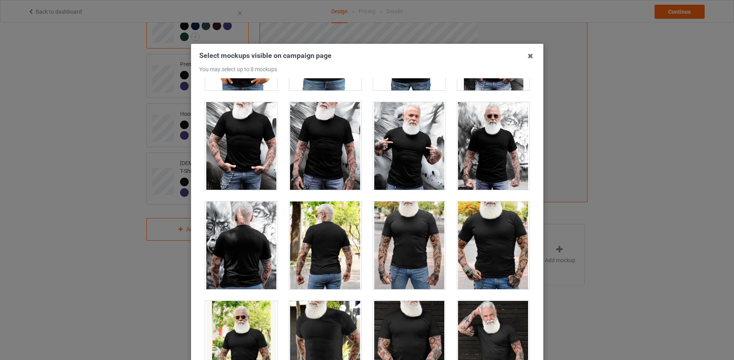
click at [412, 238] on div at bounding box center [409, 246] width 72 height 88
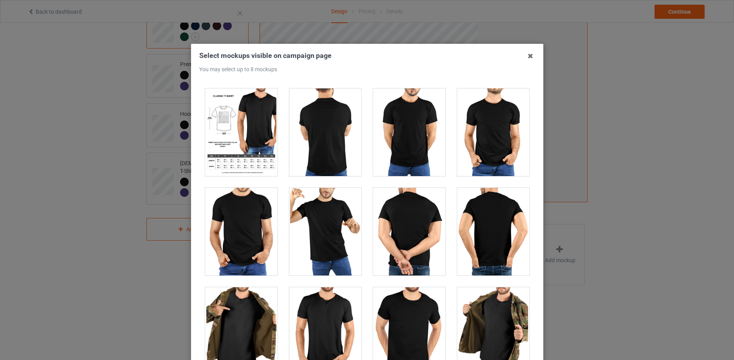
scroll to position [6555, 0]
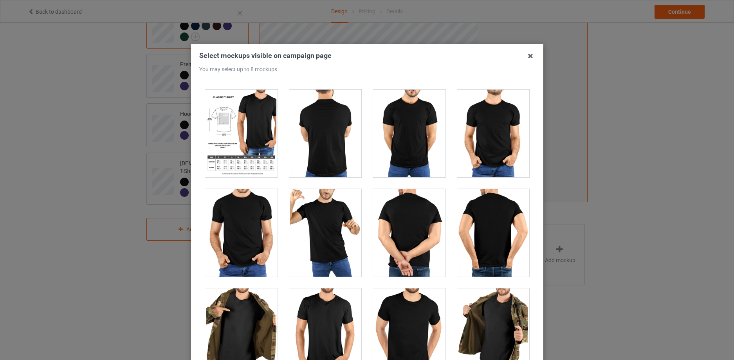
click at [249, 139] on div at bounding box center [241, 134] width 72 height 88
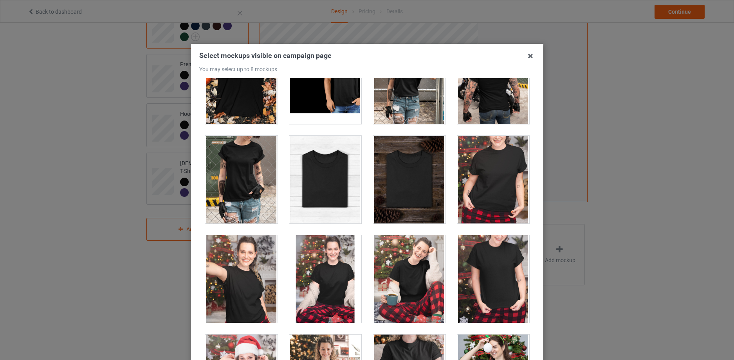
scroll to position [7899, 0]
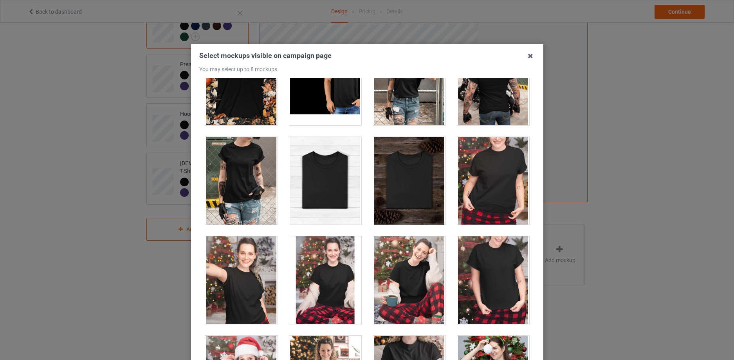
click at [502, 270] on div at bounding box center [493, 280] width 72 height 88
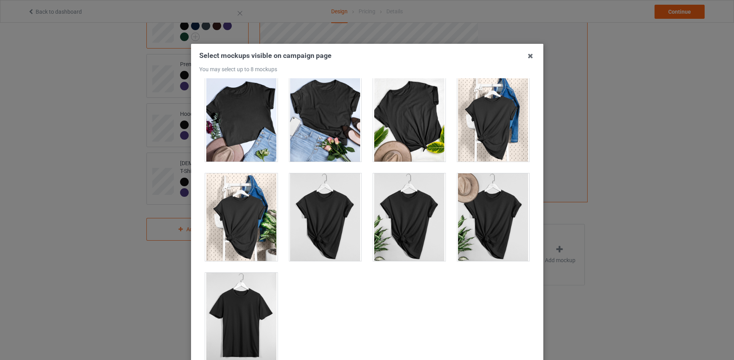
scroll to position [86, 0]
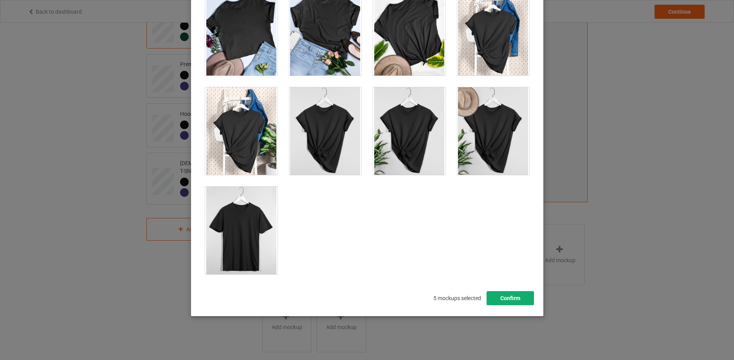
click at [520, 303] on button "Confirm" at bounding box center [509, 298] width 47 height 14
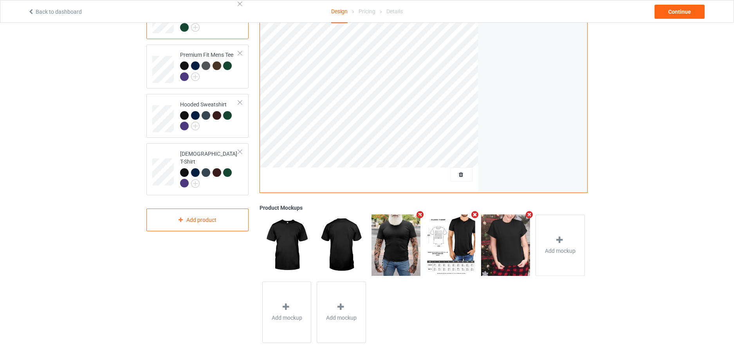
scroll to position [147, 0]
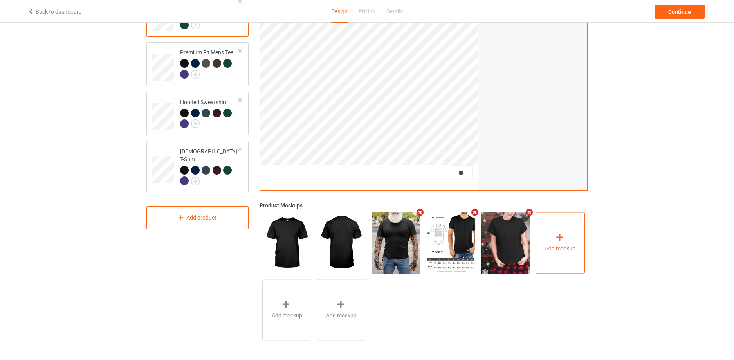
click at [562, 237] on icon at bounding box center [560, 238] width 10 height 8
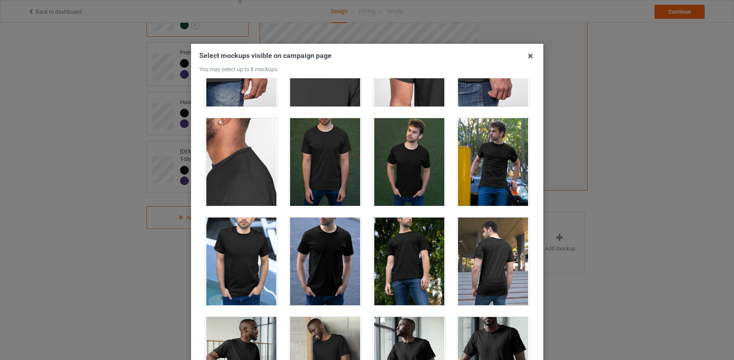
scroll to position [562, 0]
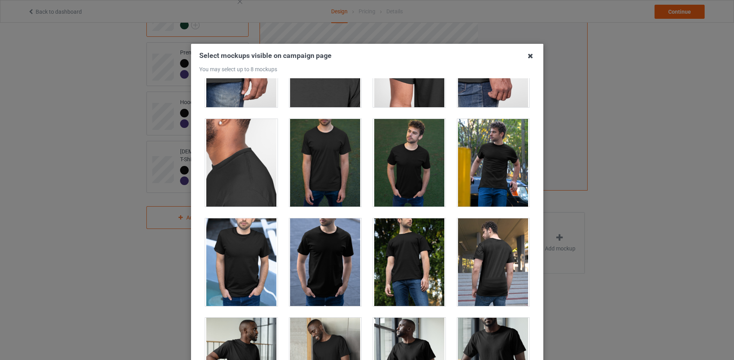
click at [533, 56] on icon at bounding box center [530, 56] width 13 height 13
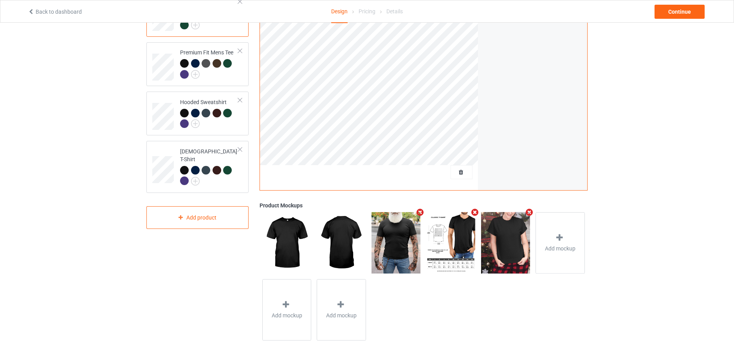
click at [421, 212] on icon "Remove mockup" at bounding box center [420, 212] width 10 height 8
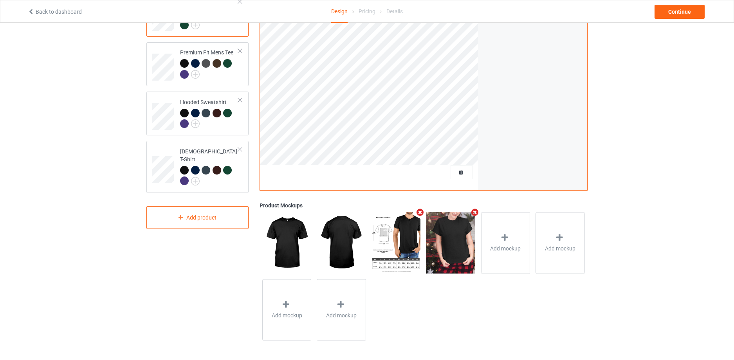
click at [421, 212] on icon "Remove mockup" at bounding box center [420, 212] width 10 height 8
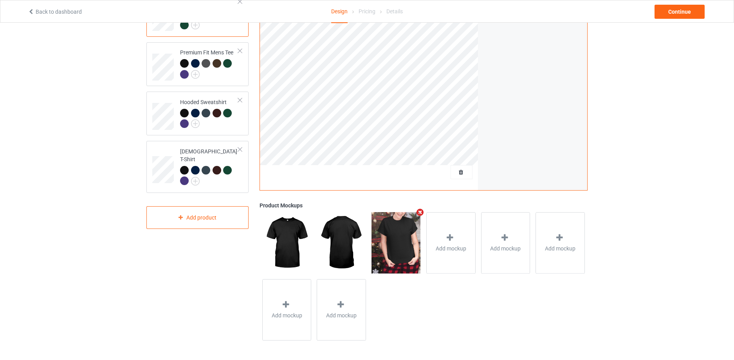
click at [421, 212] on icon "Remove mockup" at bounding box center [420, 212] width 10 height 8
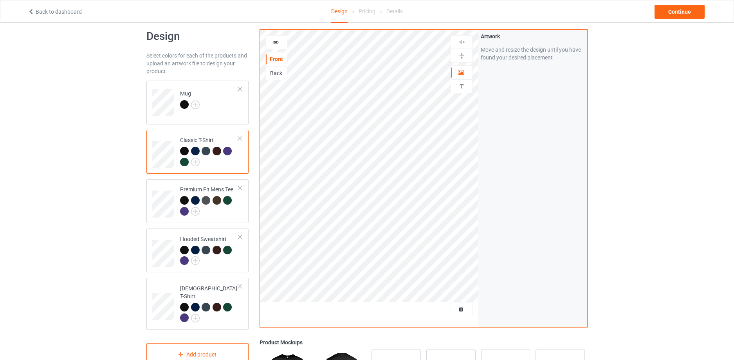
scroll to position [9, 0]
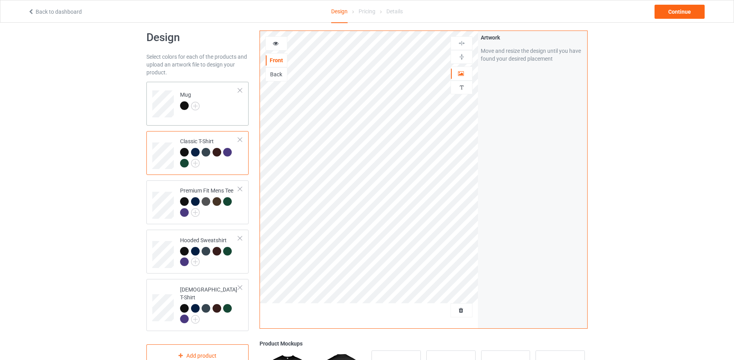
click at [225, 115] on td "Mug" at bounding box center [209, 101] width 67 height 32
click at [686, 11] on div "Continue" at bounding box center [679, 12] width 50 height 14
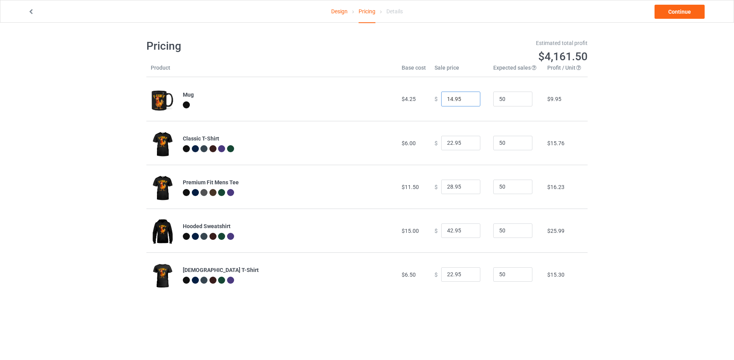
drag, startPoint x: 459, startPoint y: 98, endPoint x: 436, endPoint y: 96, distance: 23.6
click at [436, 96] on div "$ 14.95" at bounding box center [459, 99] width 50 height 15
type input "22.99"
drag, startPoint x: 448, startPoint y: 187, endPoint x: 437, endPoint y: 186, distance: 11.4
click at [441, 186] on input "28.95" at bounding box center [460, 187] width 39 height 15
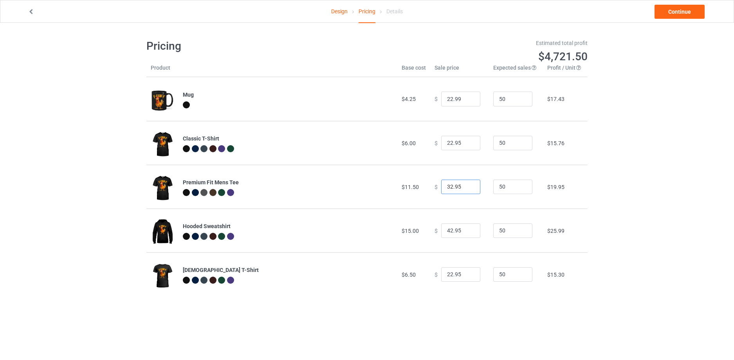
type input "32.95"
click at [618, 195] on div "Design Pricing Details Continue Pricing Estimated total profit $4,721.50 Produc…" at bounding box center [367, 168] width 734 height 290
click at [448, 97] on input "22.99" at bounding box center [460, 99] width 39 height 15
type input "22.99"
drag, startPoint x: 614, startPoint y: 118, endPoint x: 680, endPoint y: 83, distance: 74.7
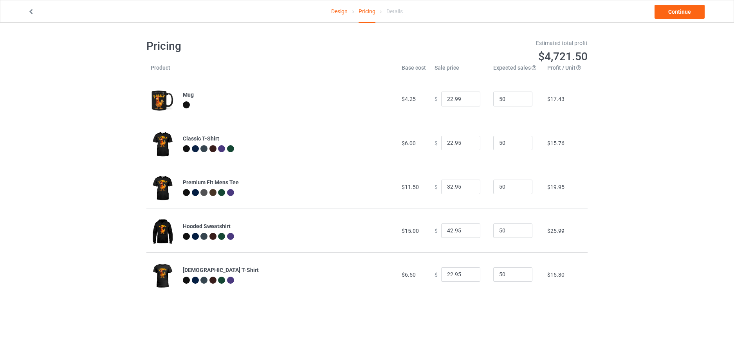
click at [616, 117] on div "Design Pricing Details Continue Pricing Estimated total profit $4,721.50 Produc…" at bounding box center [367, 168] width 734 height 290
click at [676, 13] on link "Continue" at bounding box center [679, 12] width 50 height 14
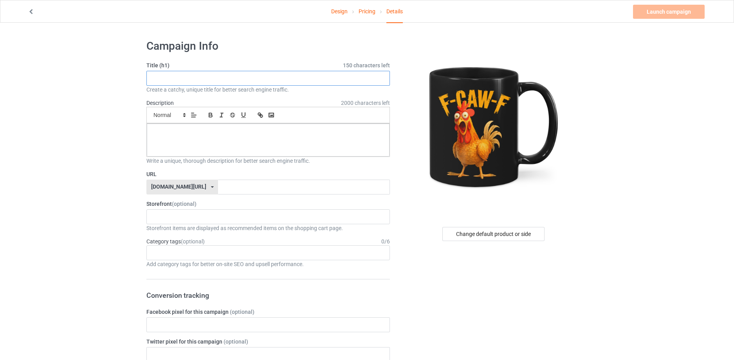
click at [174, 76] on input "text" at bounding box center [267, 78] width 243 height 15
drag, startPoint x: 186, startPoint y: 79, endPoint x: 137, endPoint y: 75, distance: 49.5
type input "F-CAW-F - Chicken"
click at [164, 129] on p at bounding box center [268, 132] width 230 height 7
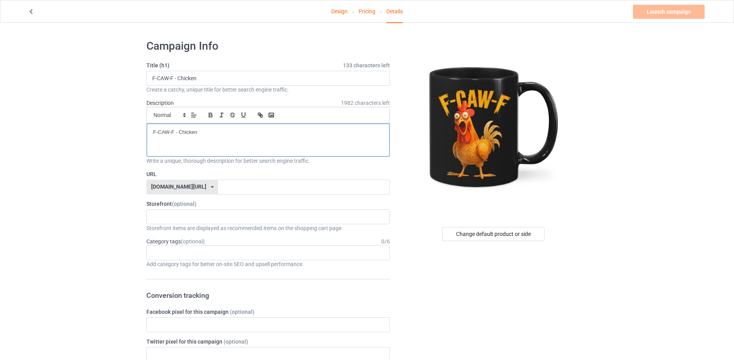
click at [179, 131] on p "F-CAW-F - Chicken" at bounding box center [268, 132] width 230 height 7
click at [200, 131] on p "F-CAW-F Chicken" at bounding box center [268, 132] width 230 height 7
click at [177, 76] on input "F-CAW-F - Chicken" at bounding box center [267, 78] width 243 height 15
click at [226, 78] on input "F-CAW-F - Chicken" at bounding box center [267, 78] width 243 height 15
click at [178, 77] on input "F-CAW-F - Chicken" at bounding box center [267, 78] width 243 height 15
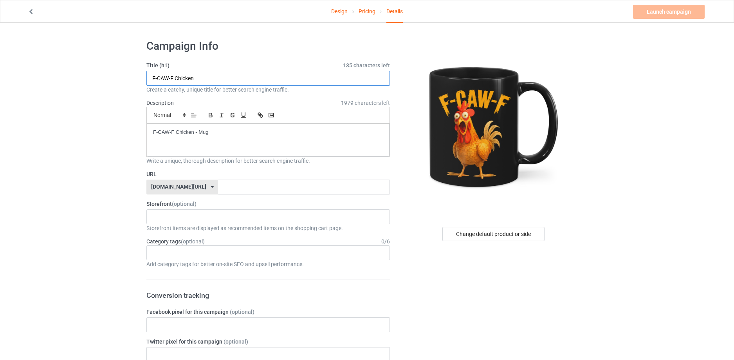
click at [202, 79] on input "F-CAW-F Chicken" at bounding box center [267, 78] width 243 height 15
click at [238, 77] on input "F-CAW-F Chicken - Mug" at bounding box center [267, 77] width 243 height 15
type input "F-CAW-F Chicken"
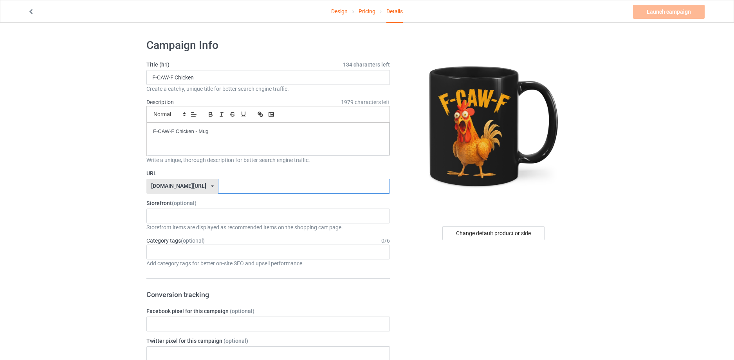
click at [224, 184] on input "text" at bounding box center [303, 186] width 171 height 15
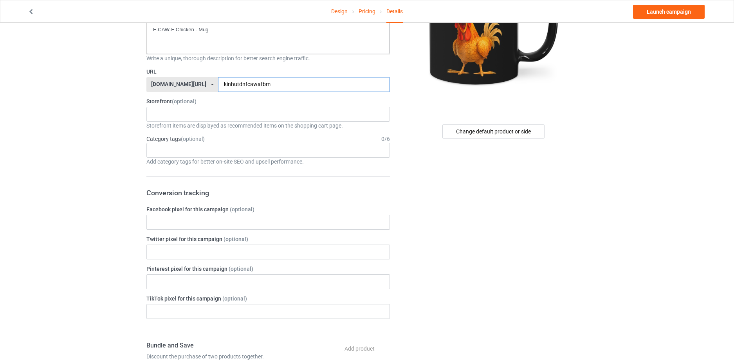
scroll to position [0, 0]
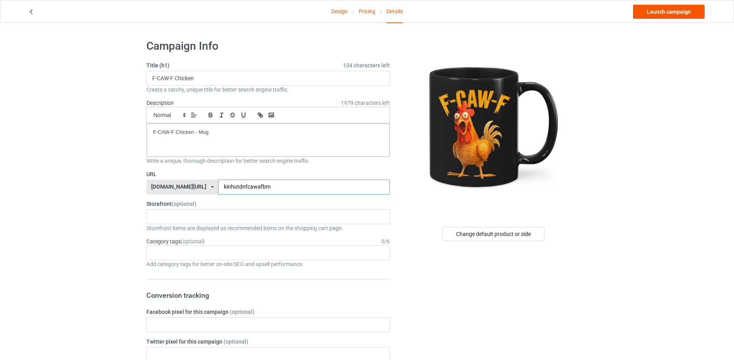
type input "kinhutdnfcawafbm"
click at [667, 14] on link "Launch campaign" at bounding box center [669, 12] width 72 height 14
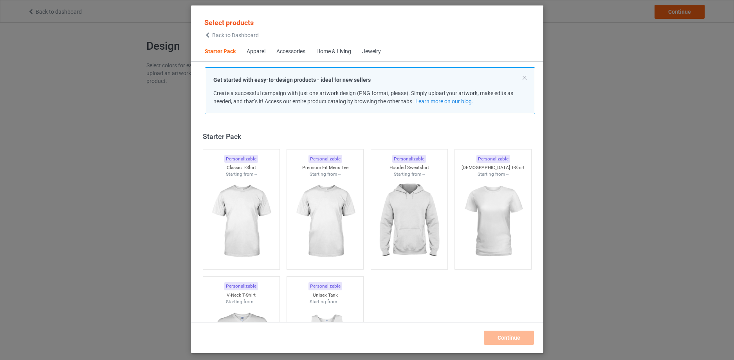
scroll to position [10, 0]
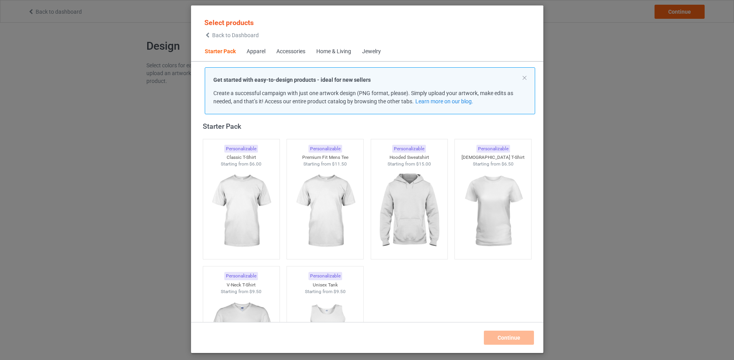
click at [220, 36] on span "Back to Dashboard" at bounding box center [235, 35] width 47 height 6
